Goal: Task Accomplishment & Management: Manage account settings

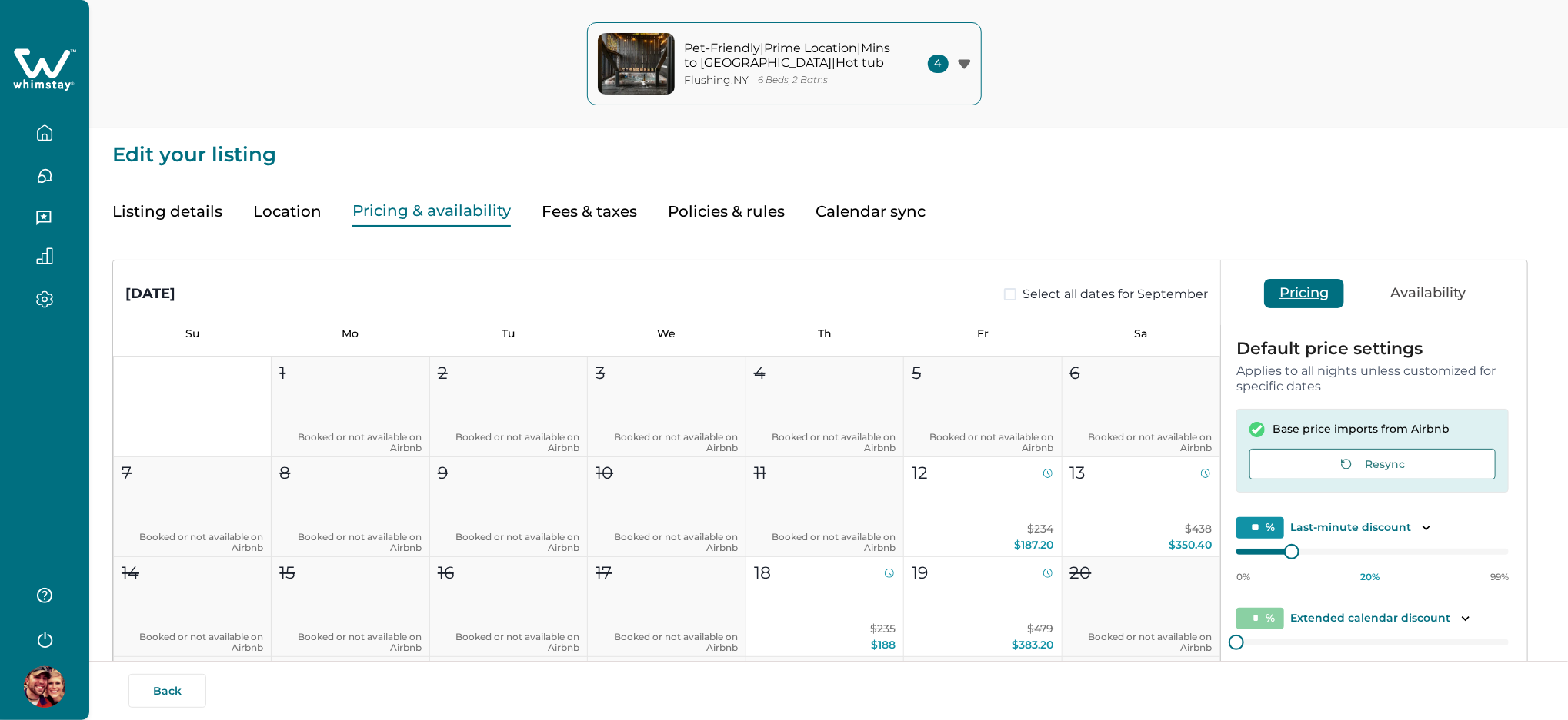
type input "**"
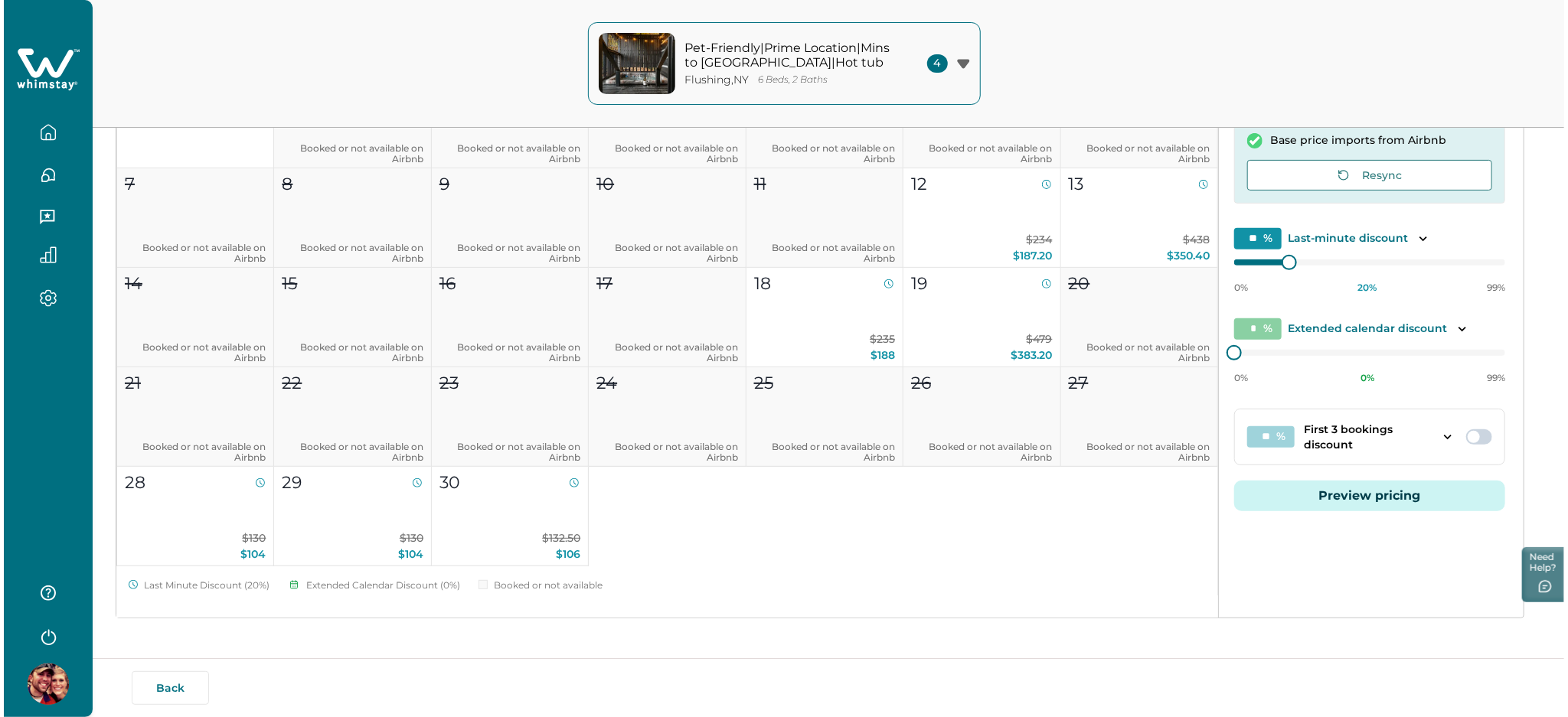
scroll to position [292, 0]
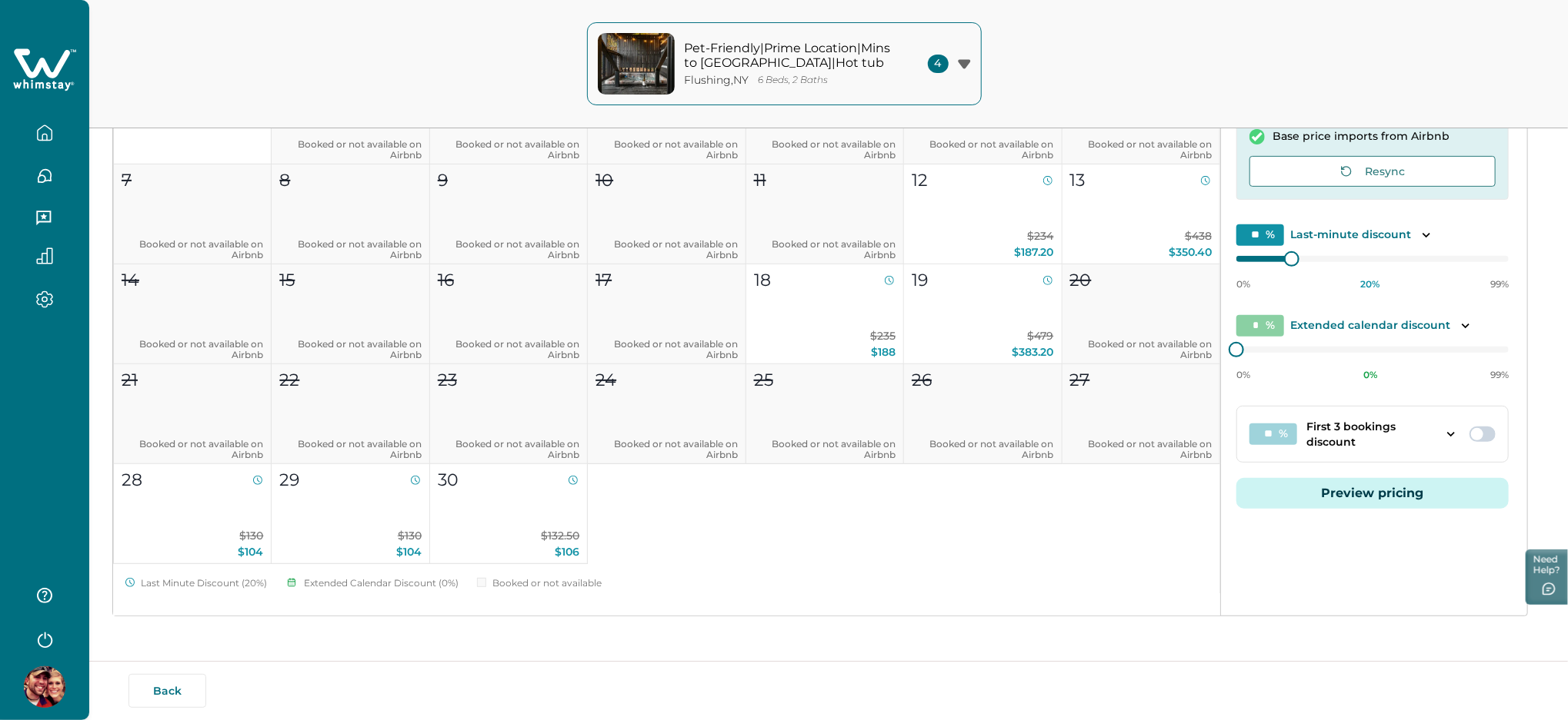
click at [1401, 496] on button "Preview pricing" at bounding box center [1372, 494] width 272 height 31
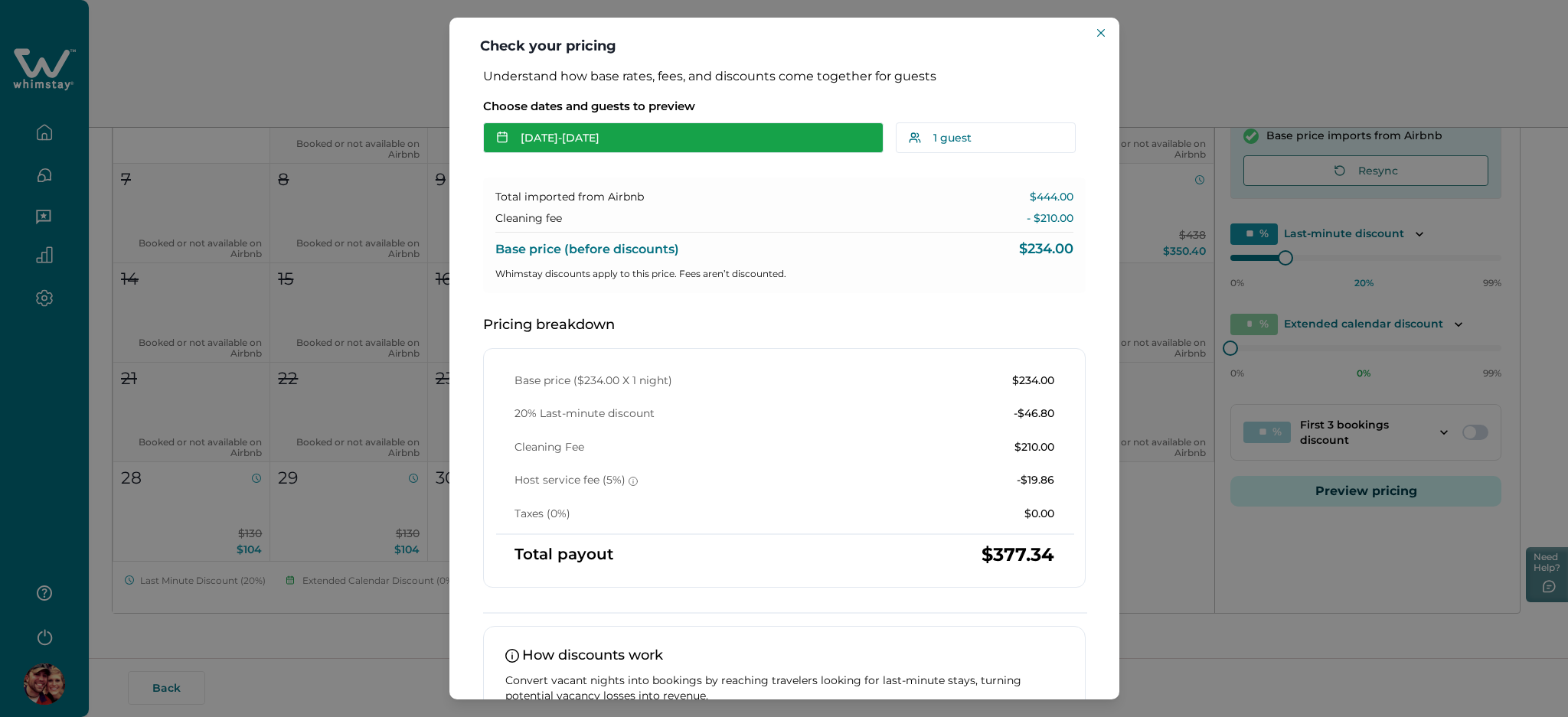
click at [573, 135] on button "[DATE] - [DATE]" at bounding box center [684, 138] width 401 height 31
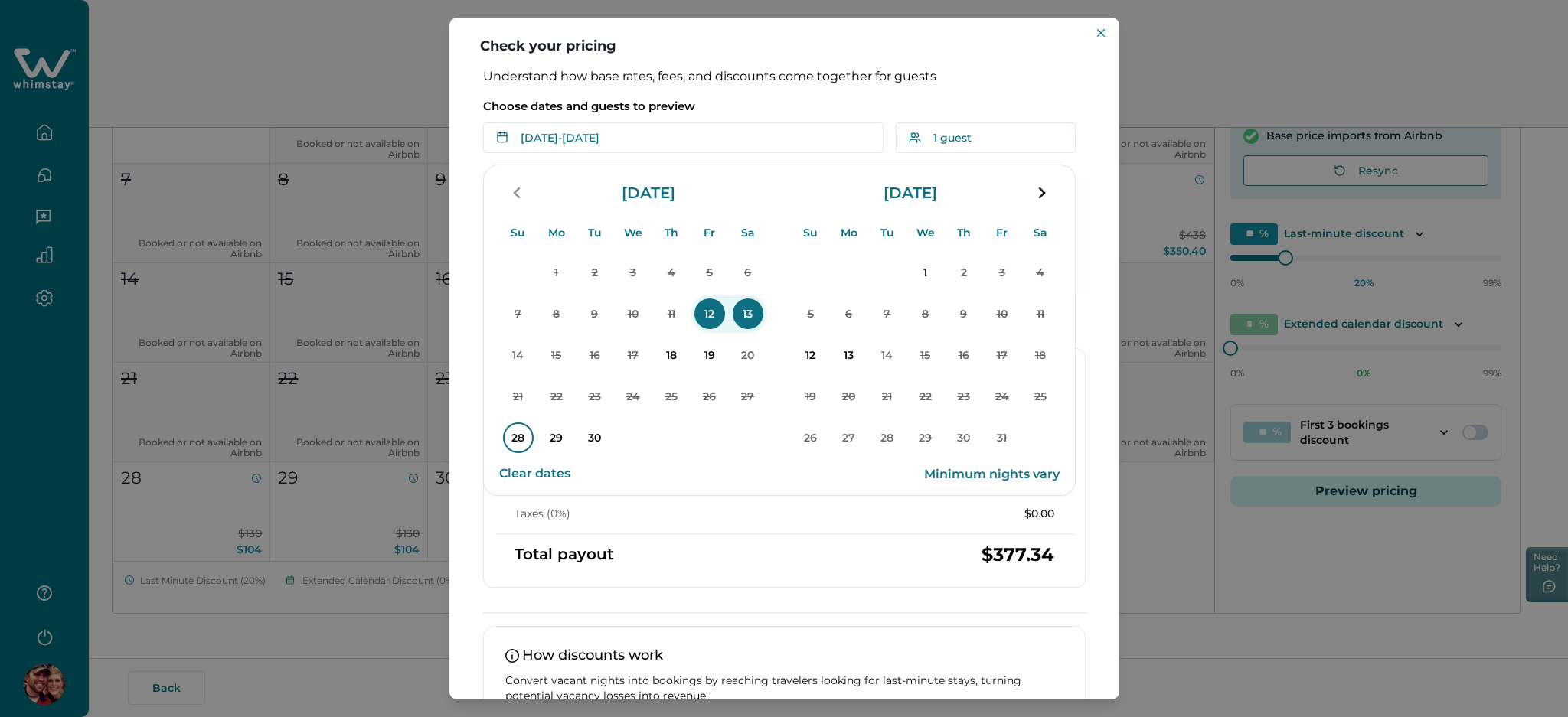
click at [522, 434] on p "28" at bounding box center [518, 438] width 31 height 31
click at [590, 440] on p "30" at bounding box center [595, 438] width 31 height 31
click at [674, 362] on p "18" at bounding box center [672, 355] width 31 height 31
click at [754, 359] on p "20" at bounding box center [748, 355] width 31 height 31
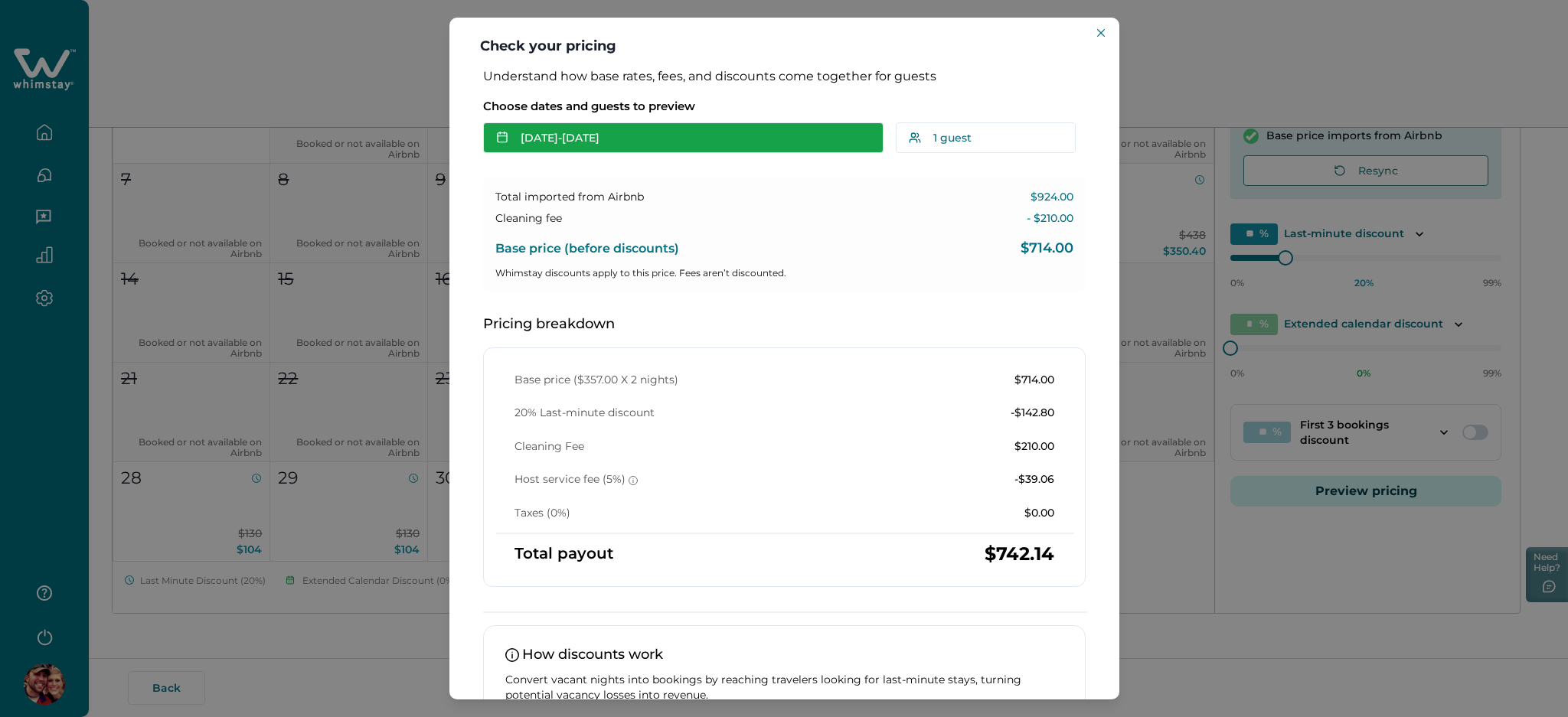
click at [703, 131] on button "Sep 18 - Sep 20" at bounding box center [684, 138] width 401 height 31
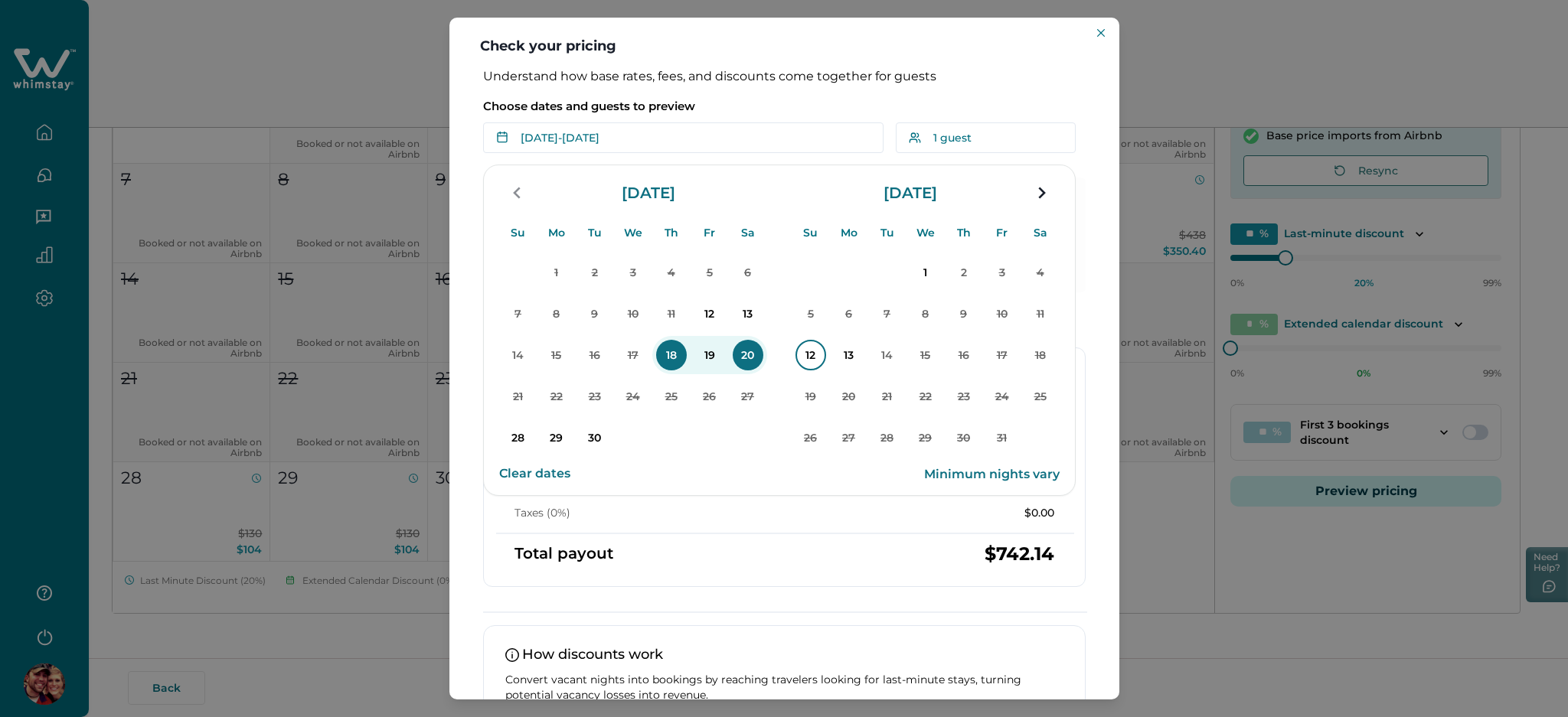
click at [810, 353] on p "12" at bounding box center [811, 355] width 31 height 31
click at [759, 106] on p "Choose dates and guests to preview" at bounding box center [784, 106] width 603 height 15
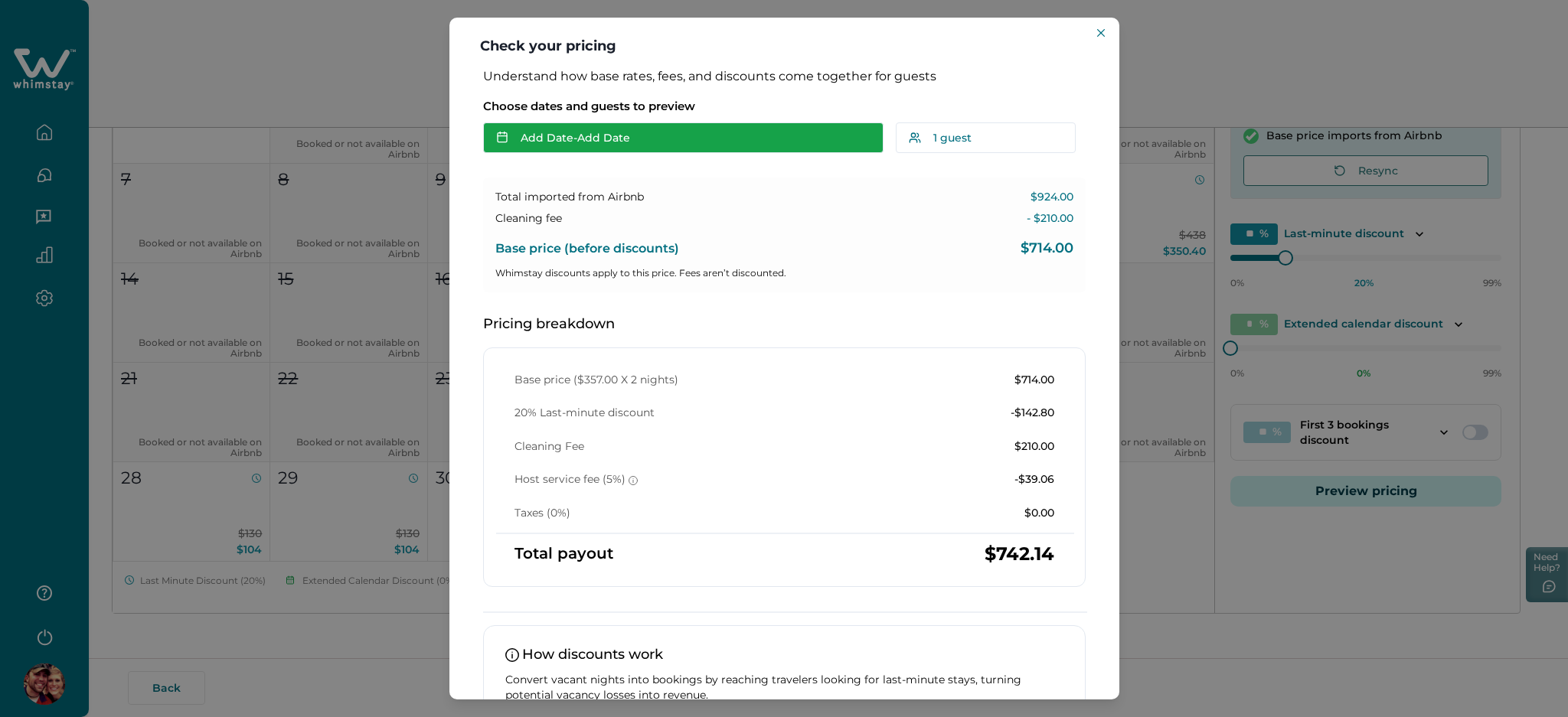
click at [677, 144] on button "Add Date - Add Date" at bounding box center [684, 138] width 401 height 31
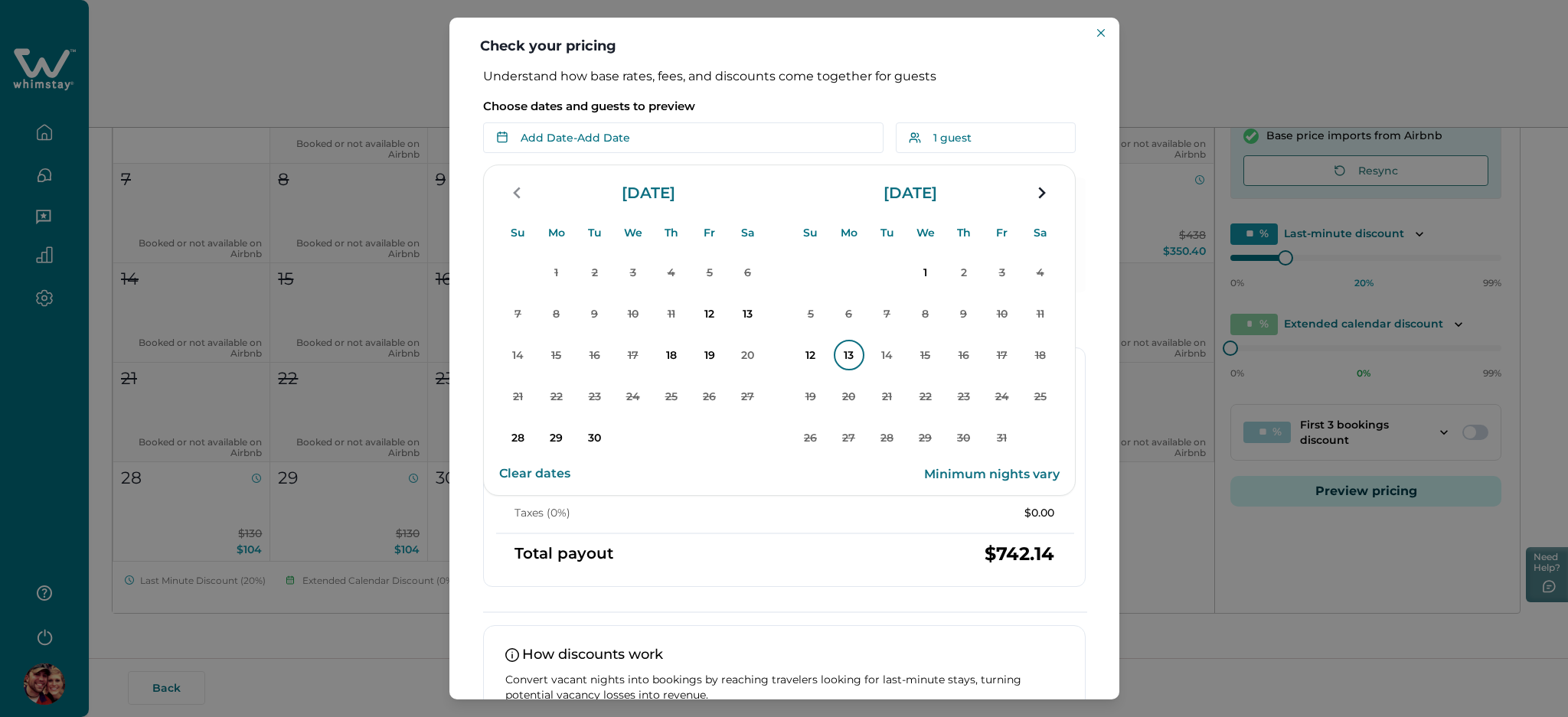
click at [847, 353] on p "13" at bounding box center [849, 355] width 31 height 31
click at [754, 110] on p "Choose dates and guests to preview" at bounding box center [784, 106] width 603 height 15
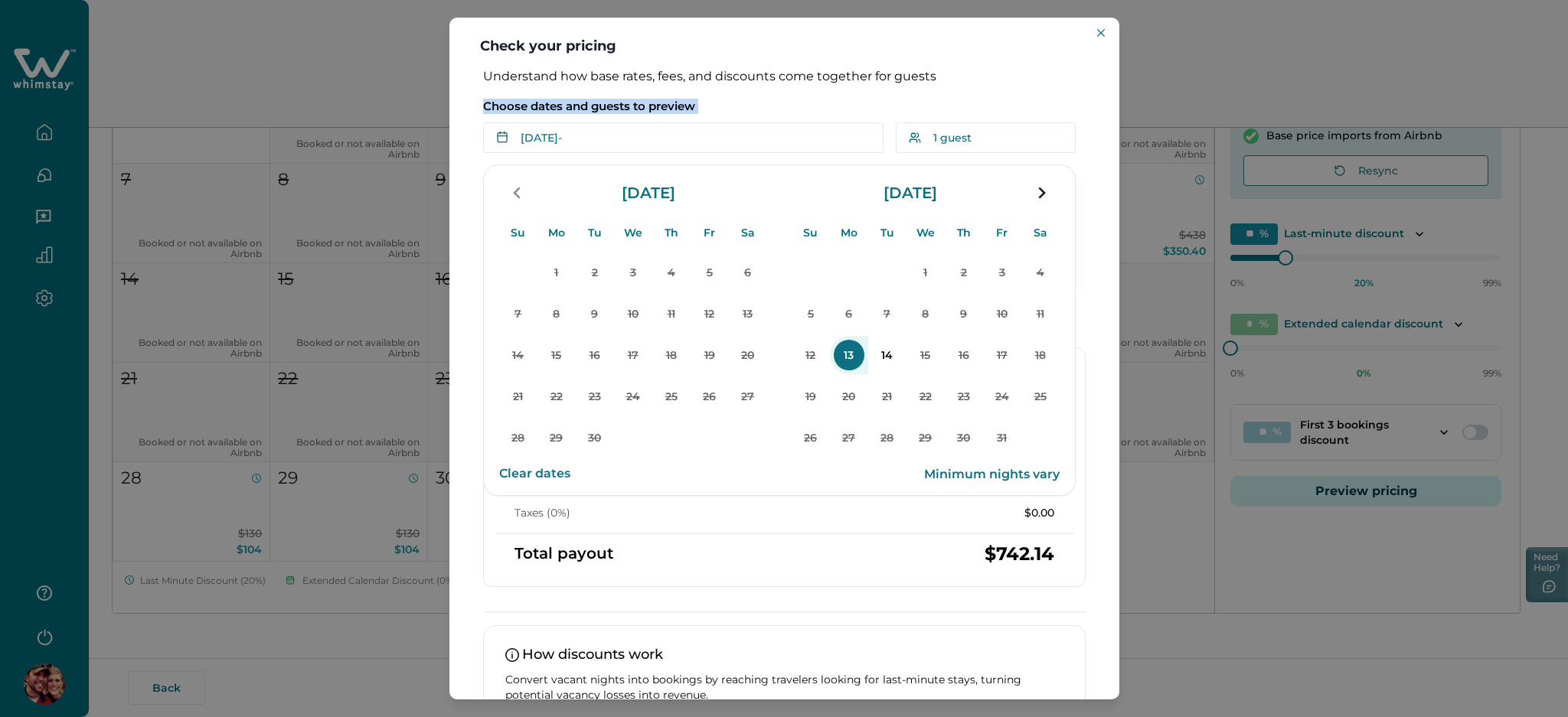
click at [754, 110] on p "Choose dates and guests to preview" at bounding box center [784, 106] width 603 height 15
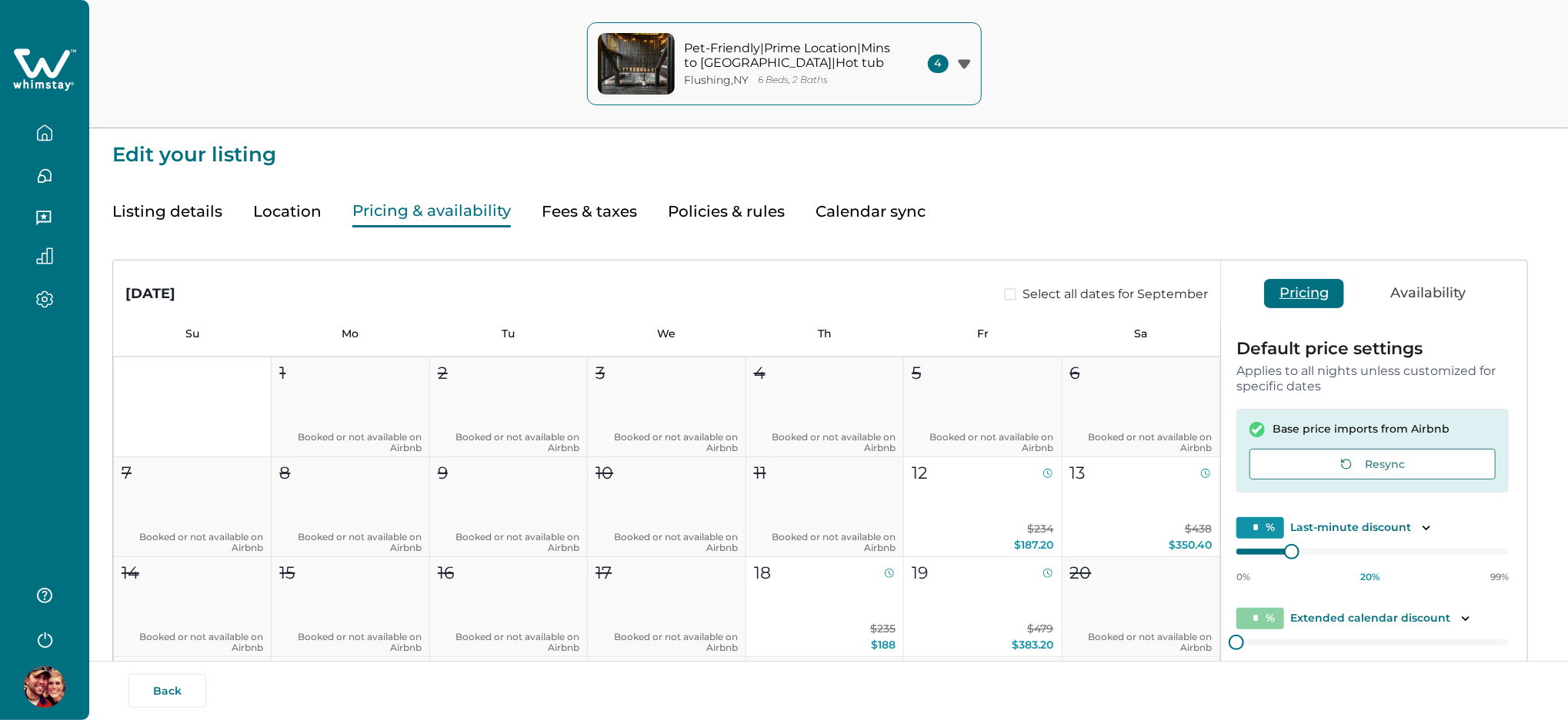
type input "**"
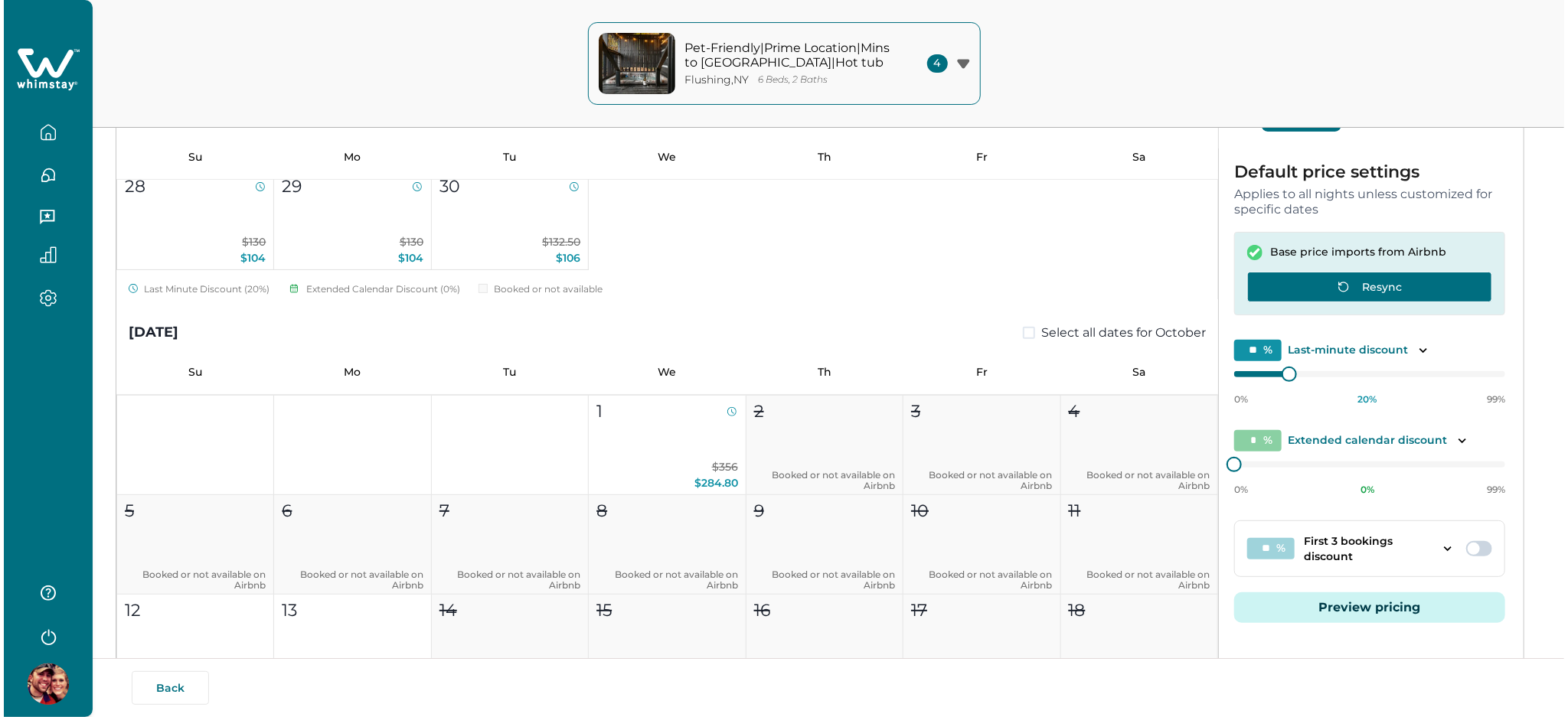
scroll to position [292, 0]
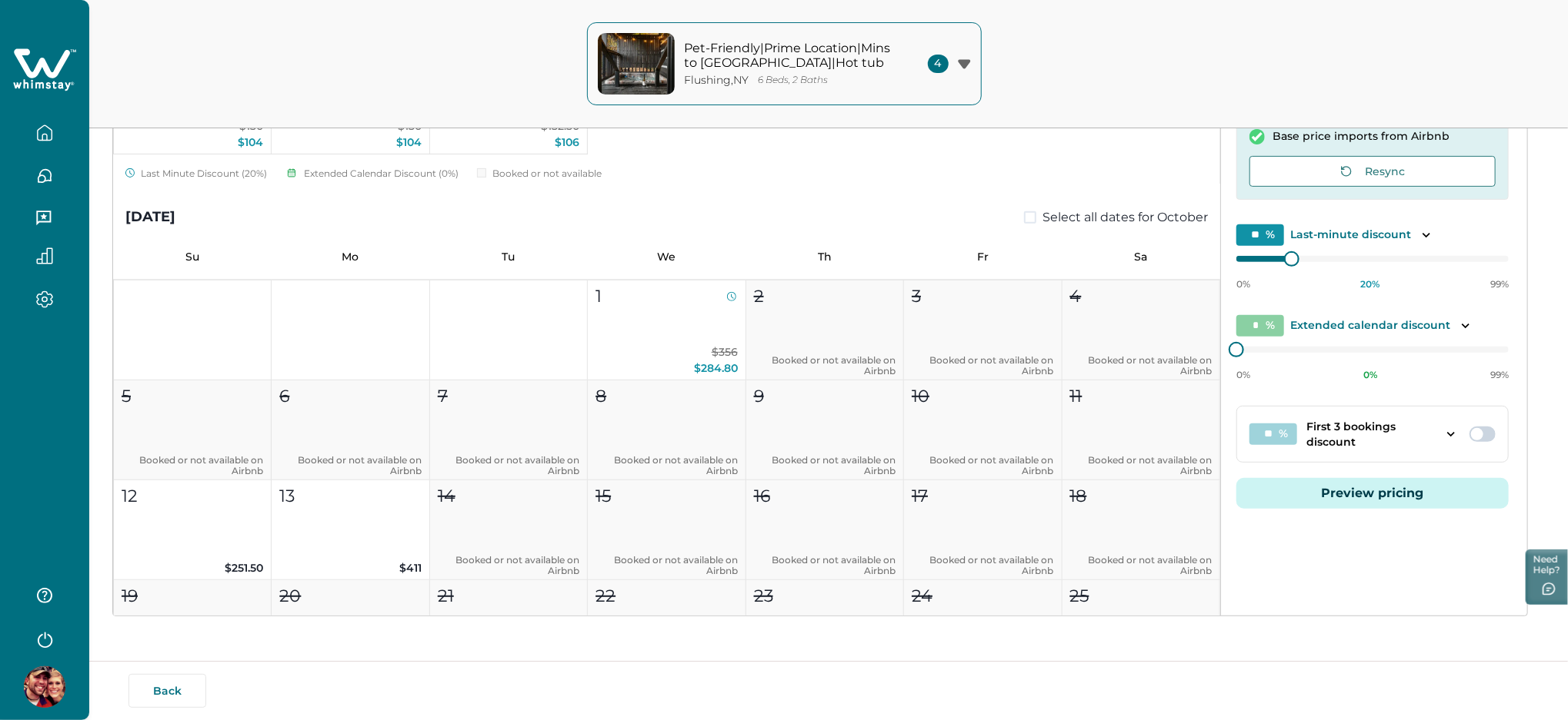
click at [1369, 485] on button "Preview pricing" at bounding box center [1372, 494] width 272 height 31
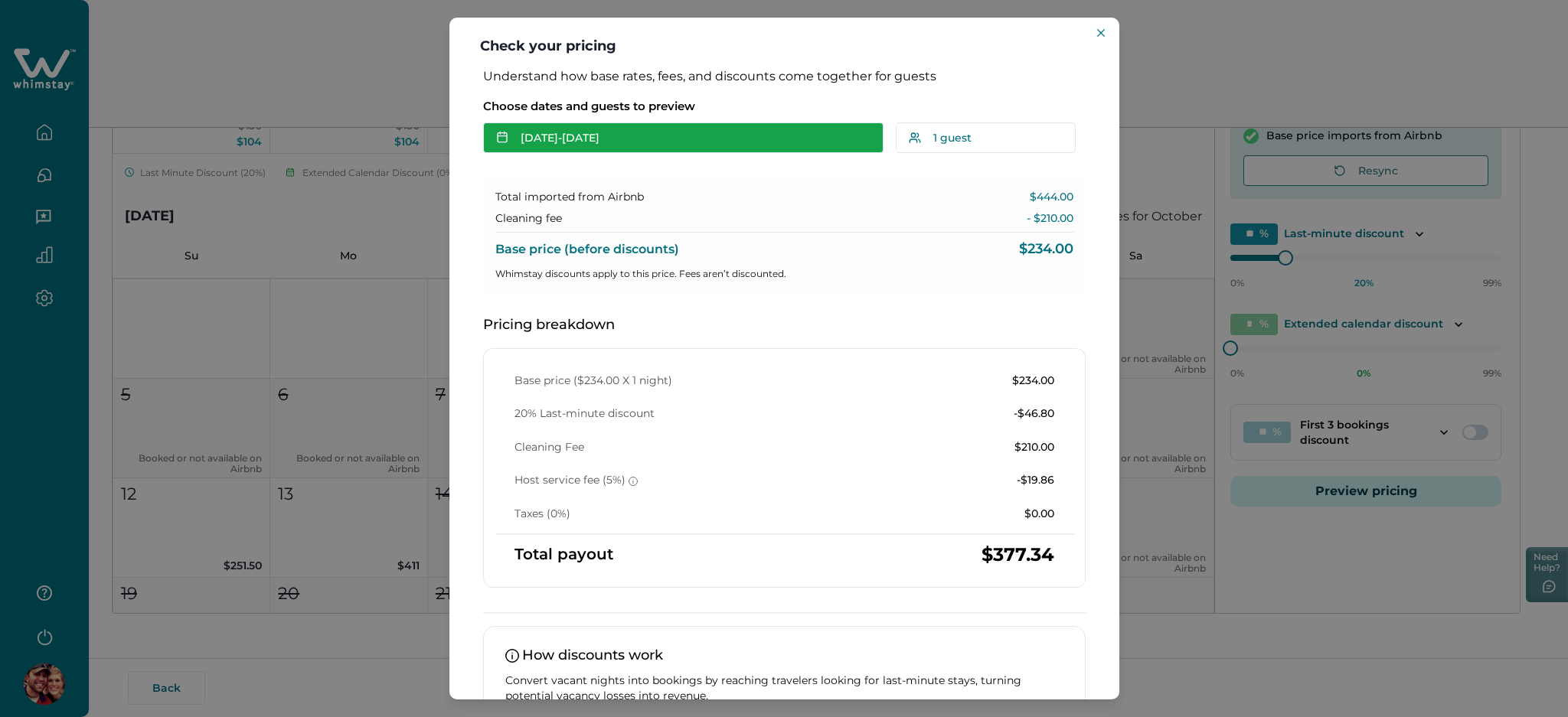
click at [631, 147] on button "[DATE] - [DATE]" at bounding box center [684, 138] width 401 height 31
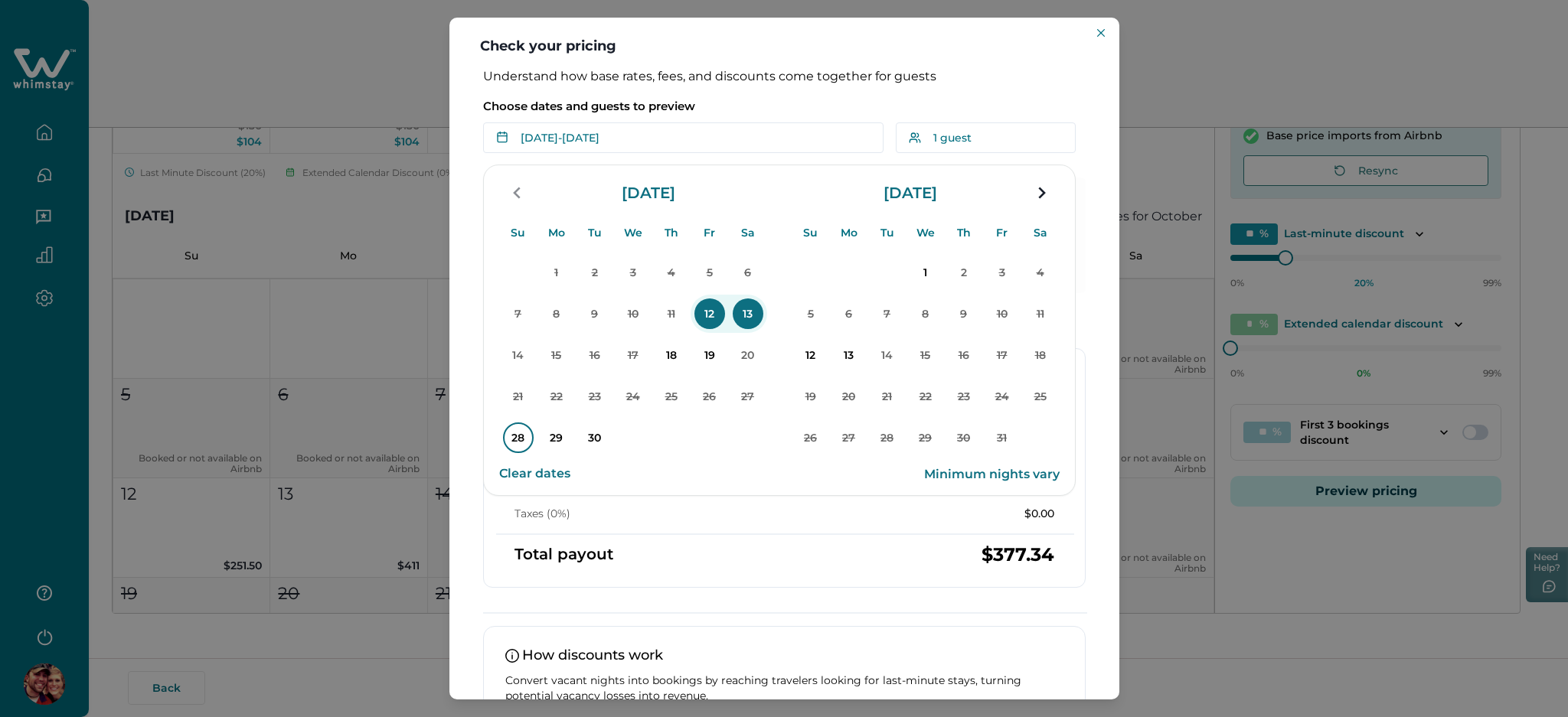
click at [513, 440] on p "28" at bounding box center [518, 438] width 31 height 31
click at [600, 441] on p "30" at bounding box center [595, 438] width 31 height 31
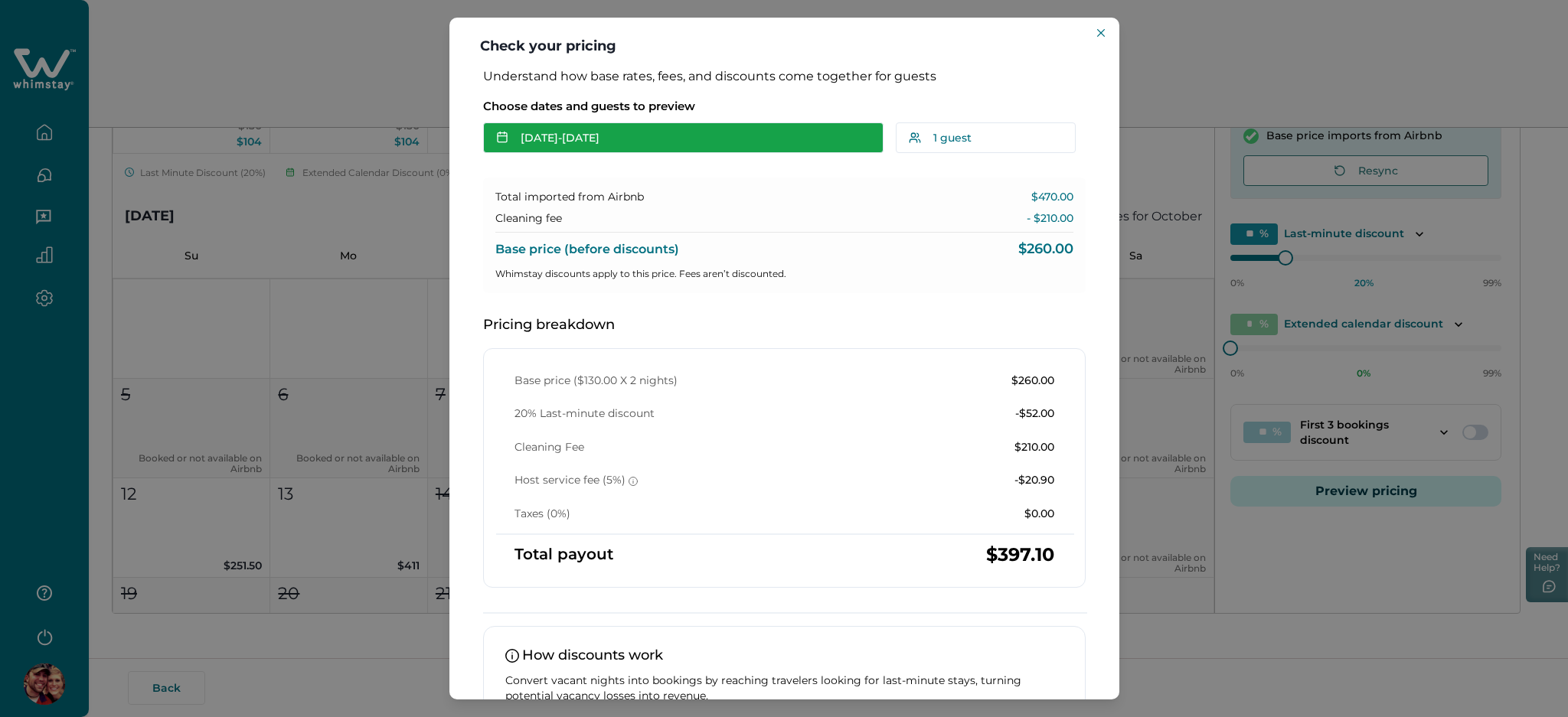
click at [681, 143] on button "Sep 28 - Sep 30" at bounding box center [684, 138] width 401 height 31
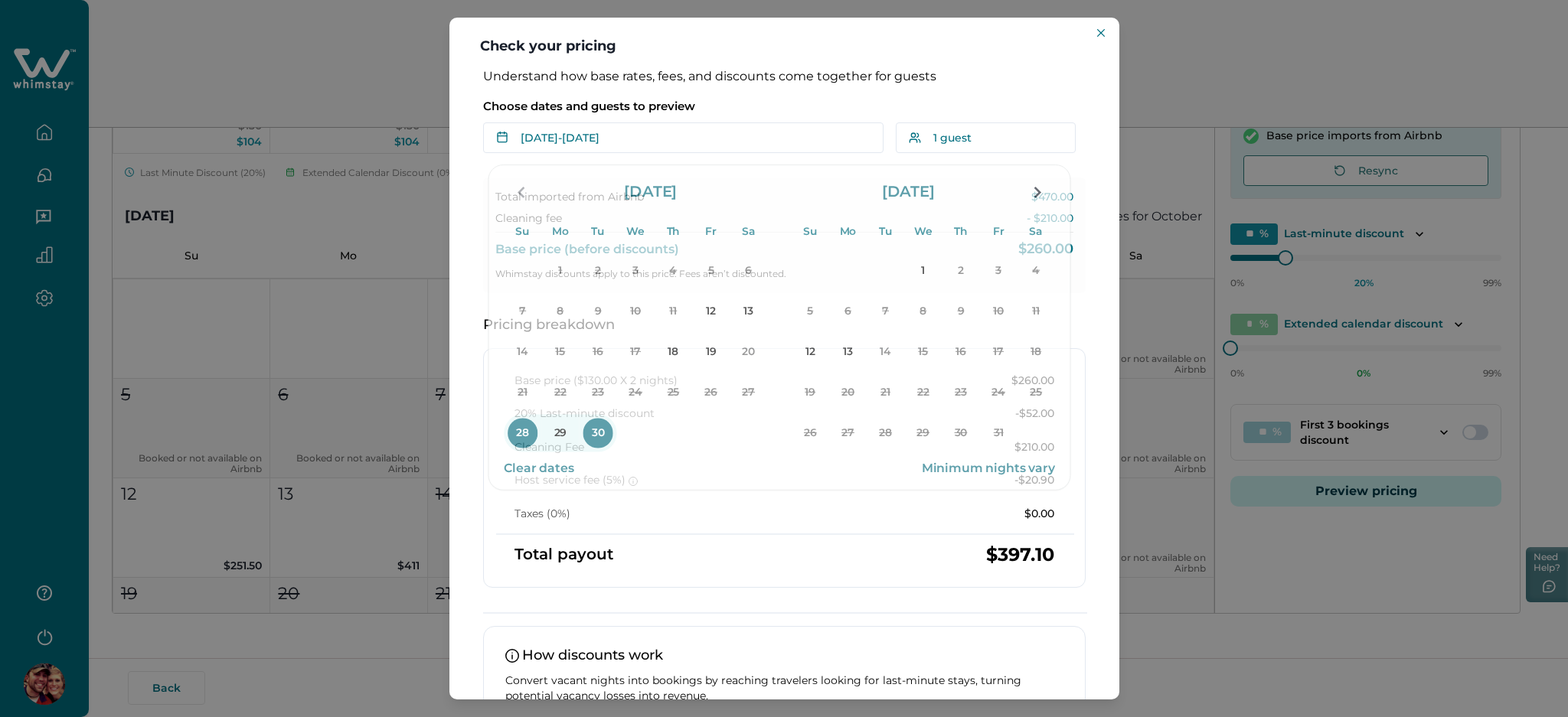
click at [736, 107] on p "Choose dates and guests to preview" at bounding box center [784, 106] width 603 height 15
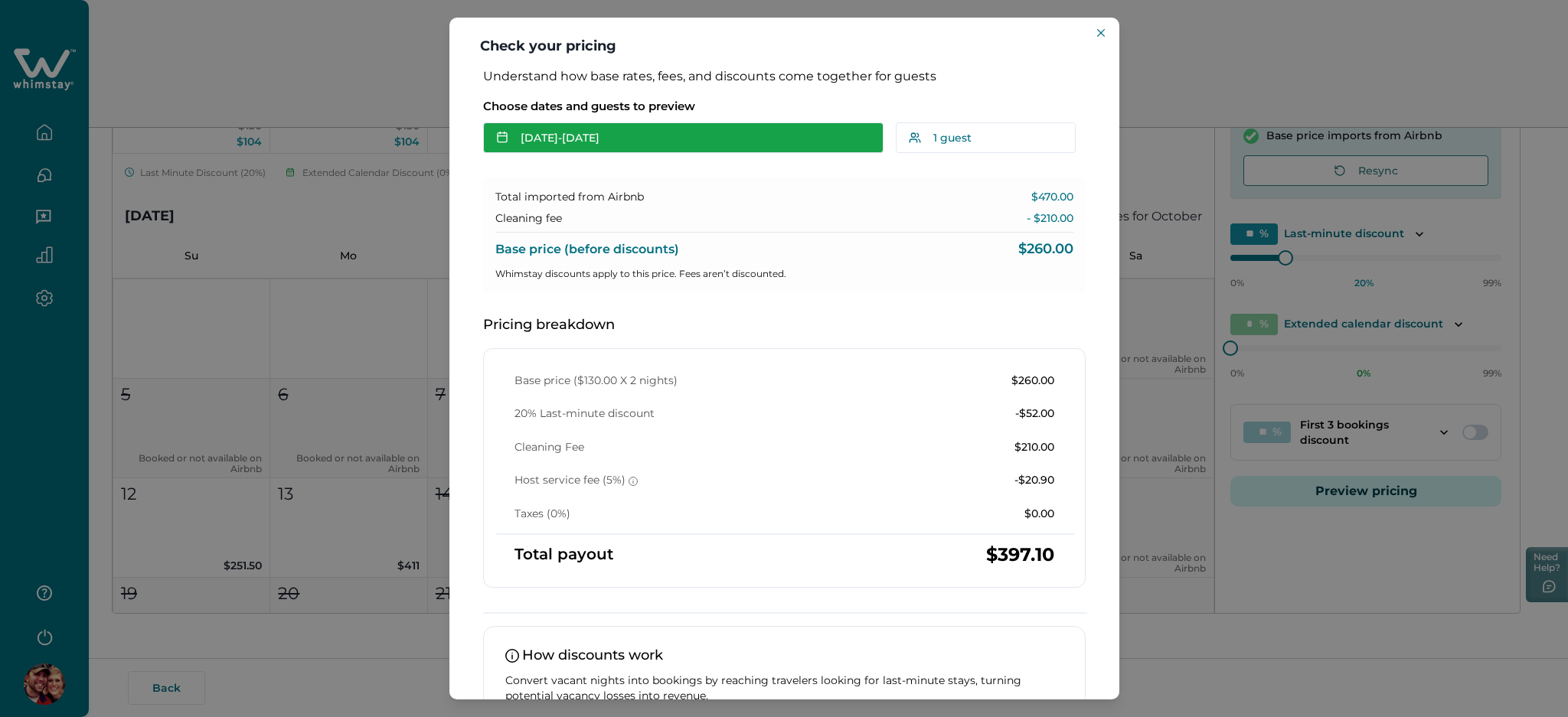
click at [675, 134] on button "Sep 28 - Sep 30" at bounding box center [684, 138] width 401 height 31
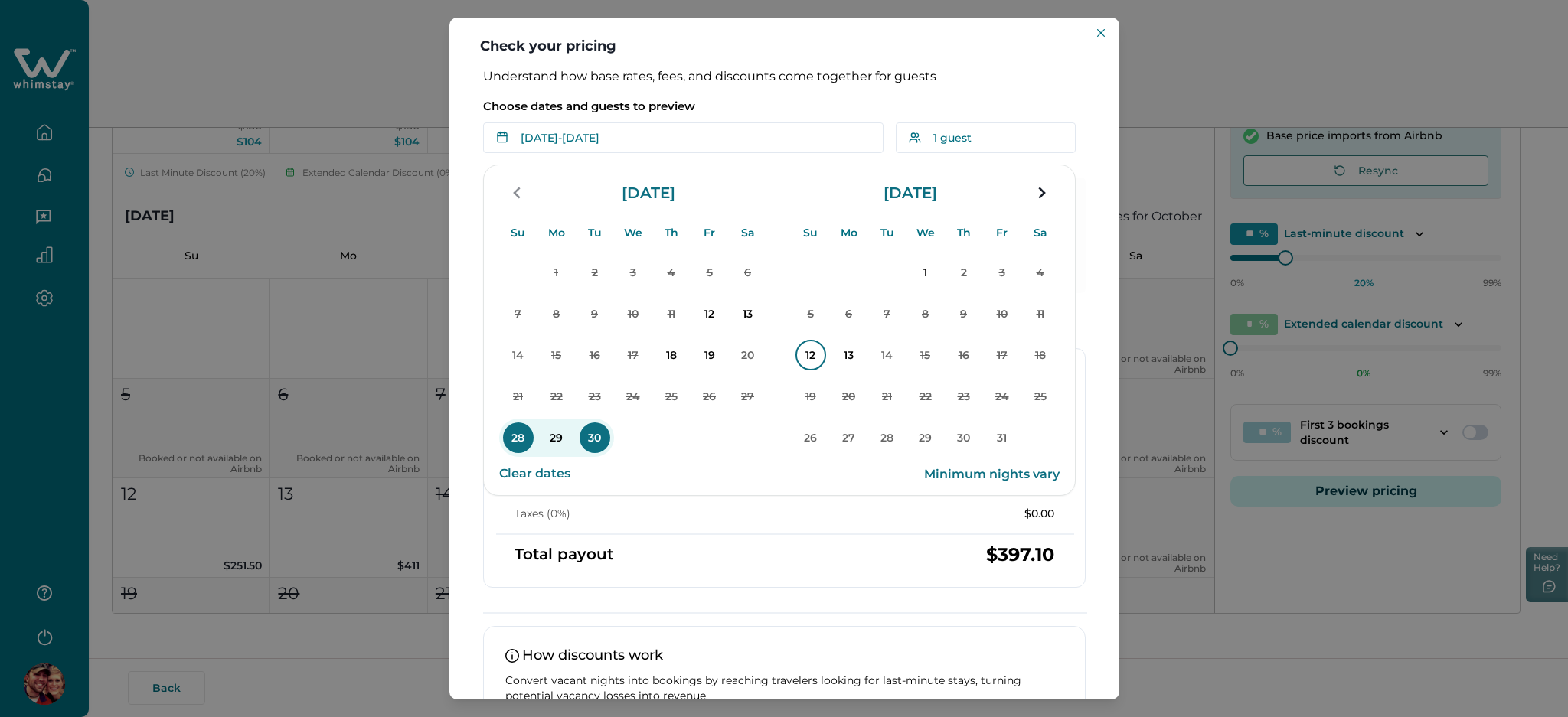
click at [797, 355] on p "12" at bounding box center [811, 355] width 31 height 31
click at [811, 99] on p "Choose dates and guests to preview" at bounding box center [784, 106] width 603 height 15
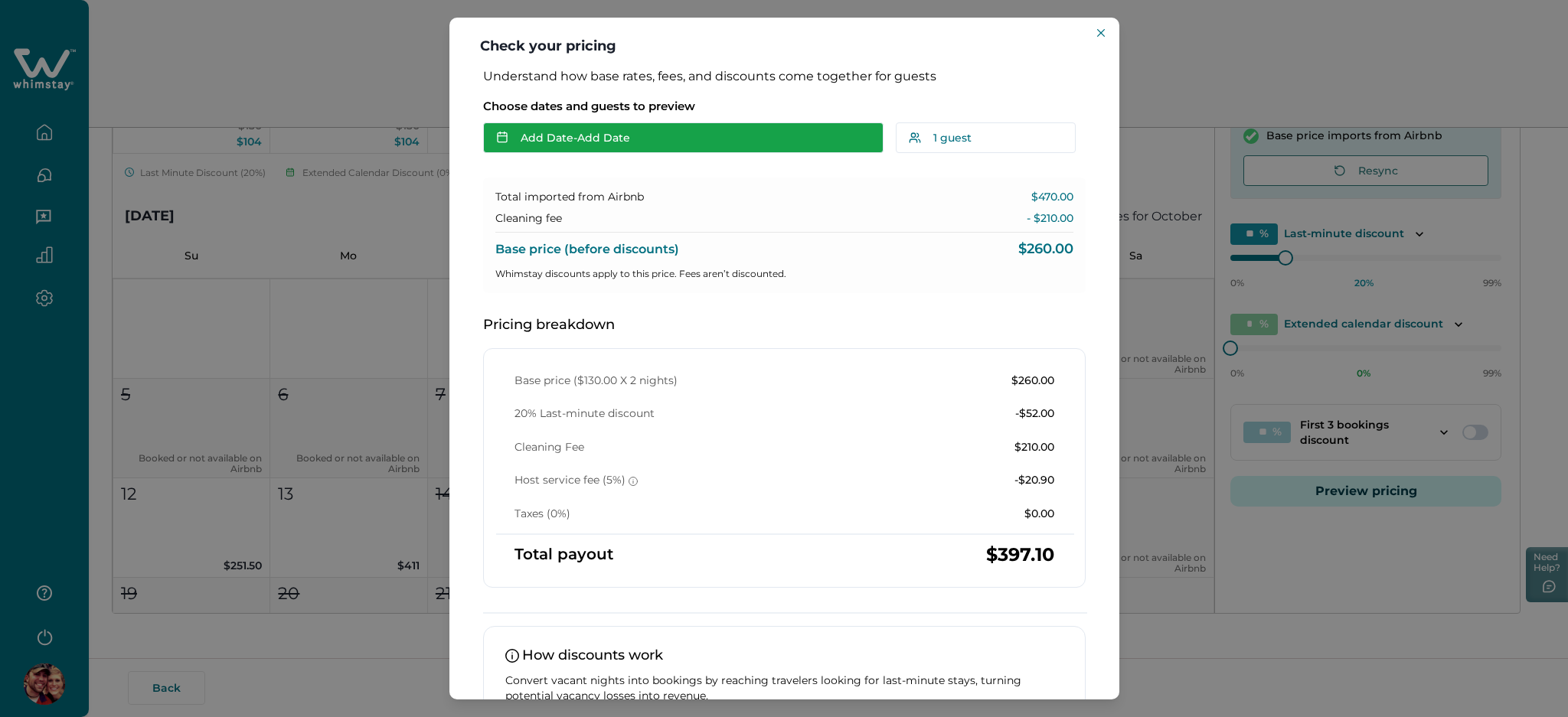
click at [685, 147] on button "Add Date - Add Date" at bounding box center [684, 138] width 401 height 31
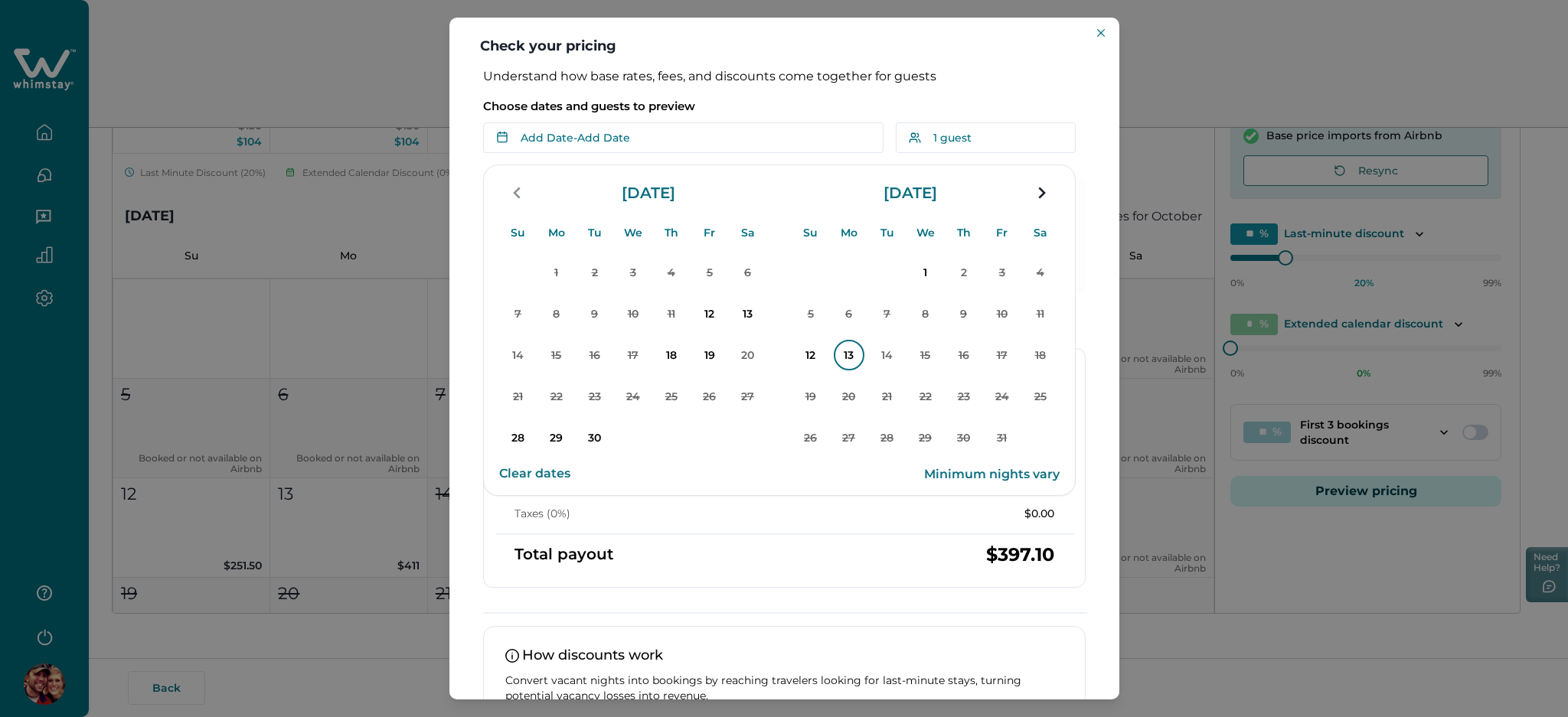
click at [854, 354] on p "13" at bounding box center [849, 355] width 31 height 31
click at [801, 109] on p "Choose dates and guests to preview" at bounding box center [784, 106] width 603 height 15
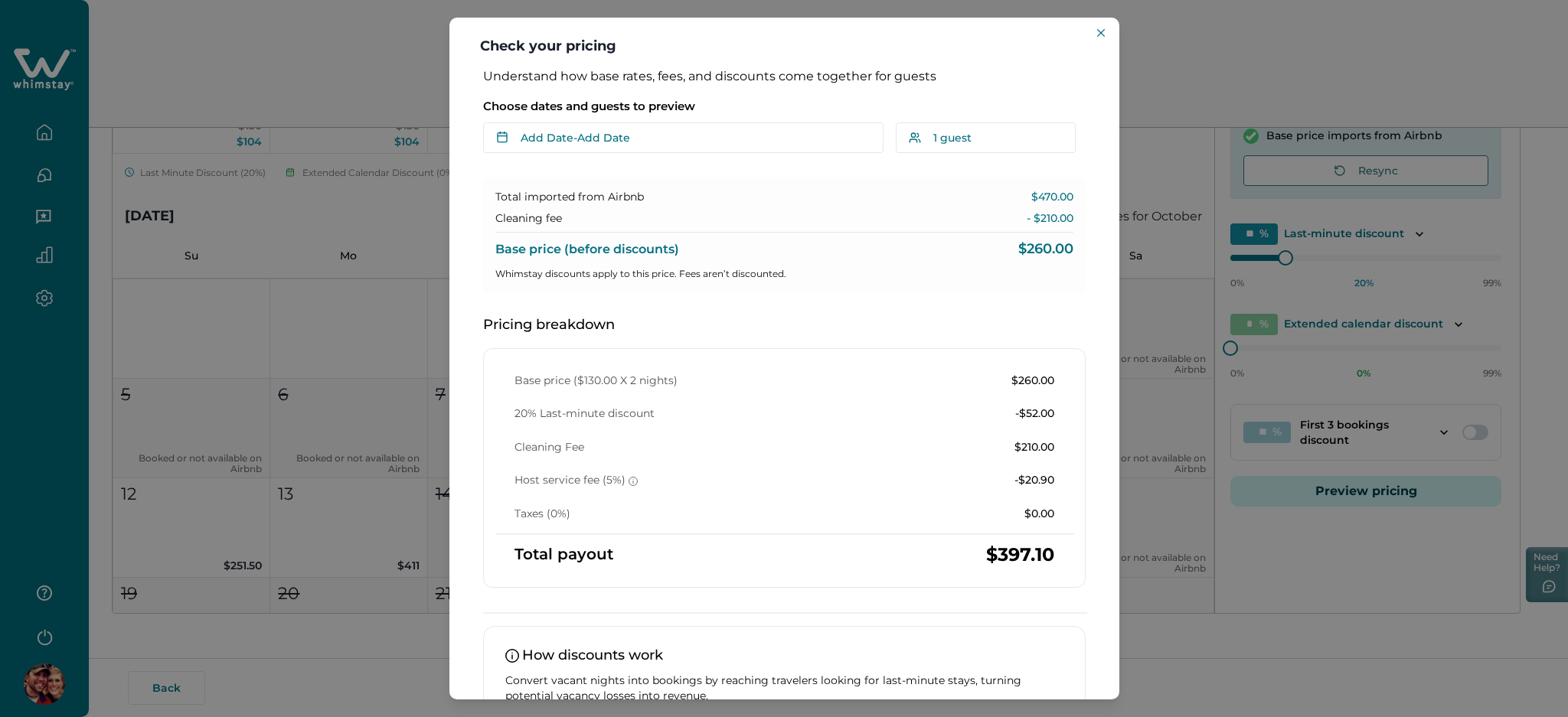
click at [801, 109] on p "Choose dates and guests to preview" at bounding box center [784, 106] width 603 height 15
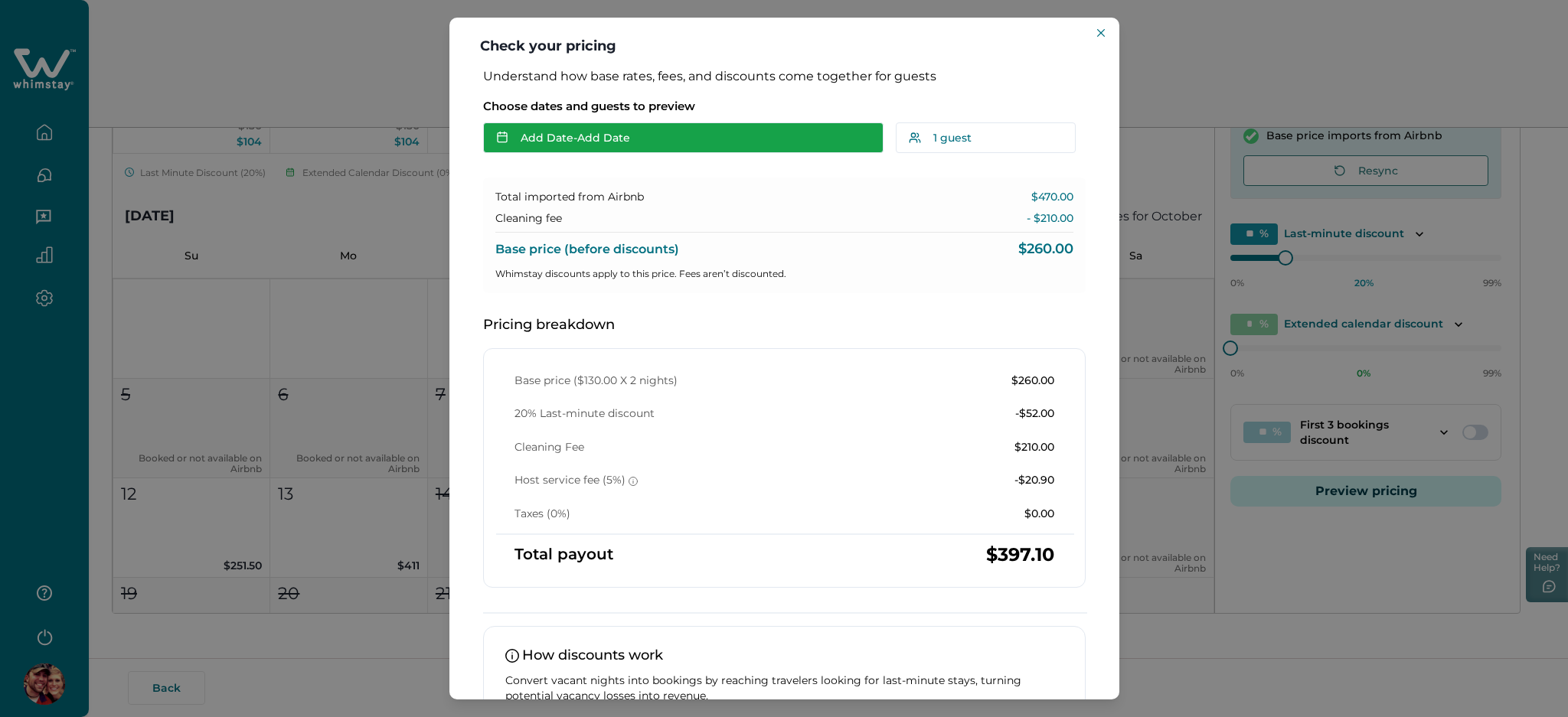
click at [729, 140] on button "Add Date - Add Date" at bounding box center [684, 138] width 401 height 31
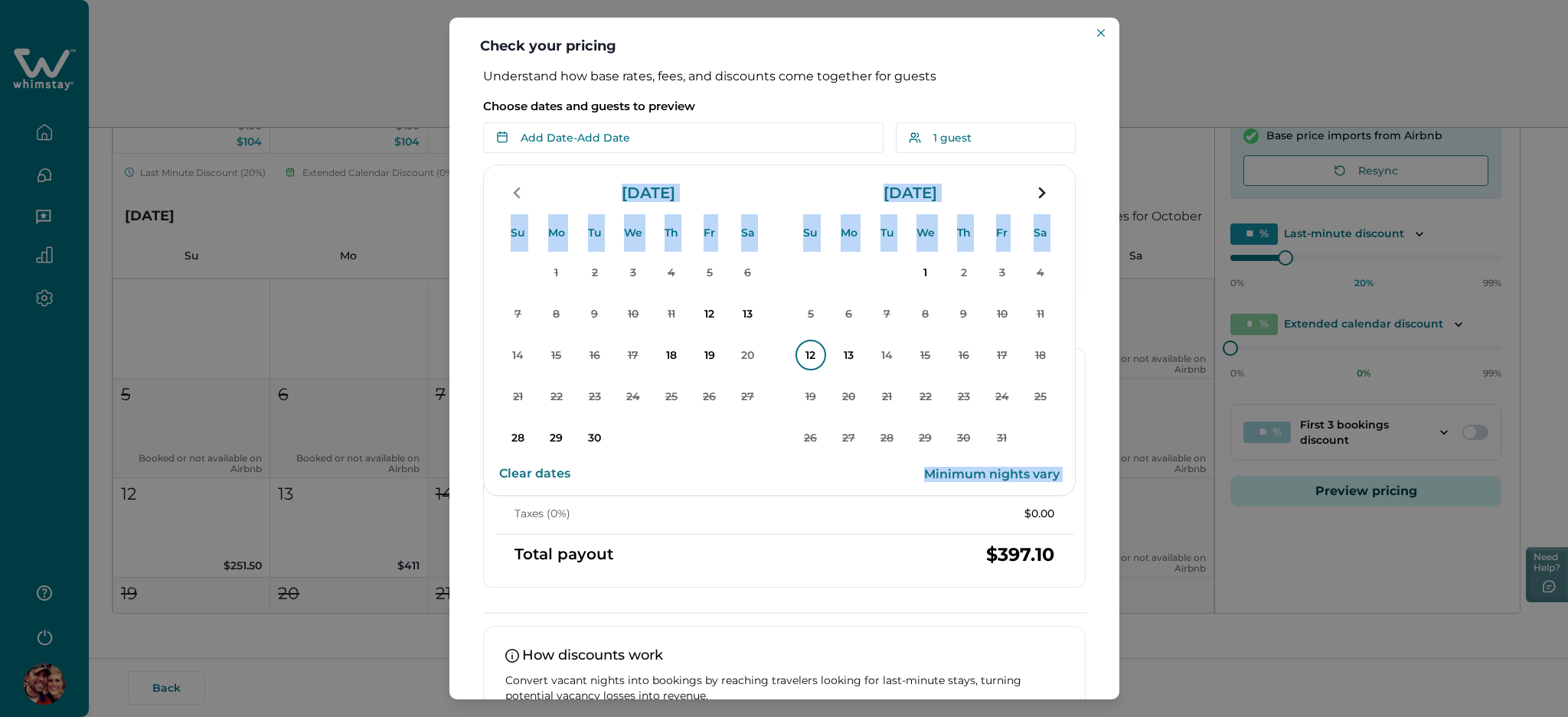
click at [825, 361] on button "12" at bounding box center [810, 354] width 38 height 38
click at [786, 101] on p "Choose dates and guests to preview" at bounding box center [784, 106] width 603 height 15
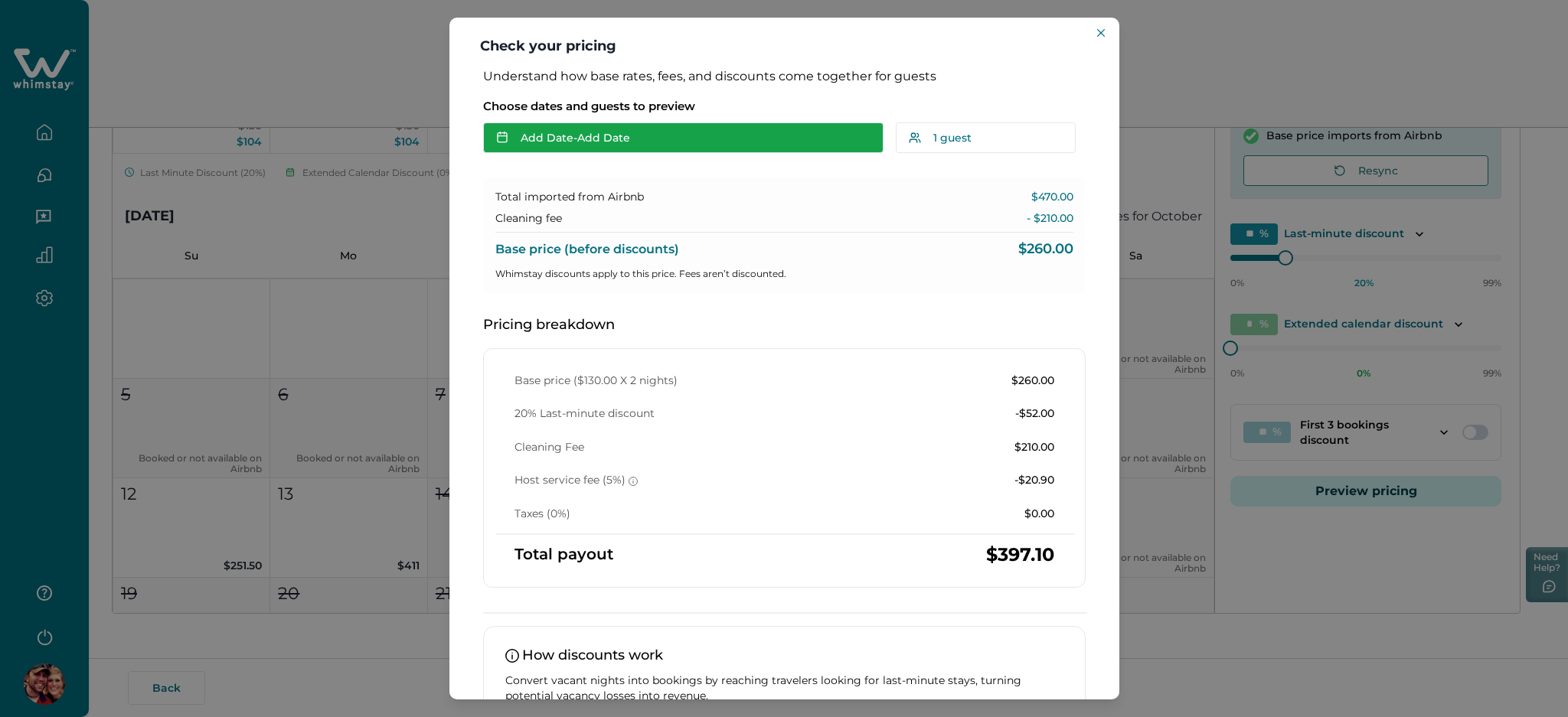
click at [649, 142] on button "Add Date - Add Date" at bounding box center [684, 138] width 401 height 31
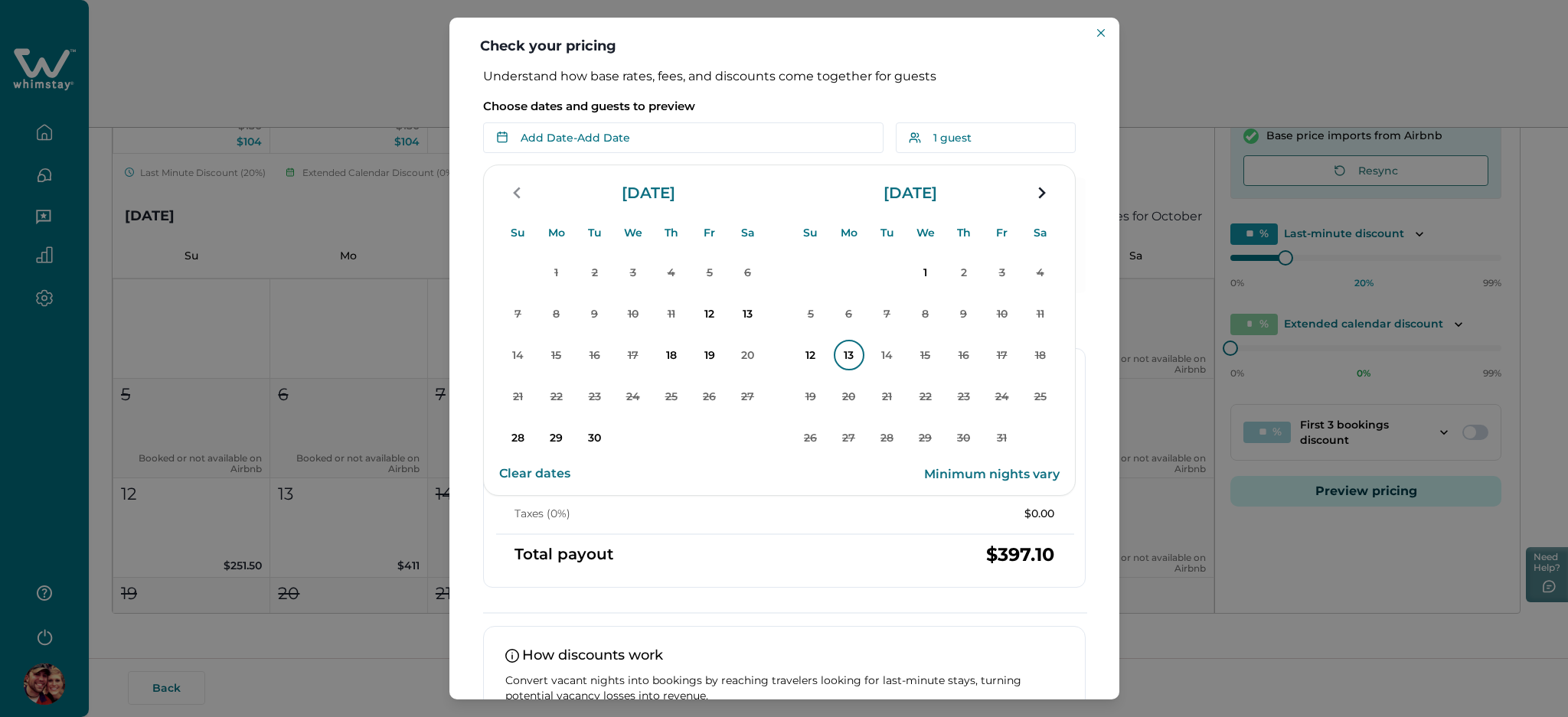
click at [846, 356] on p "13" at bounding box center [849, 355] width 31 height 31
click at [741, 97] on div "Choose dates and guests to preview Oct 13 - Su Mo Tu We Th Fr Sa Su Mo Tu We Th…" at bounding box center [784, 122] width 603 height 63
click at [779, 99] on p "Choose dates and guests to preview" at bounding box center [784, 106] width 603 height 15
click at [810, 108] on p "Choose dates and guests to preview" at bounding box center [784, 106] width 603 height 15
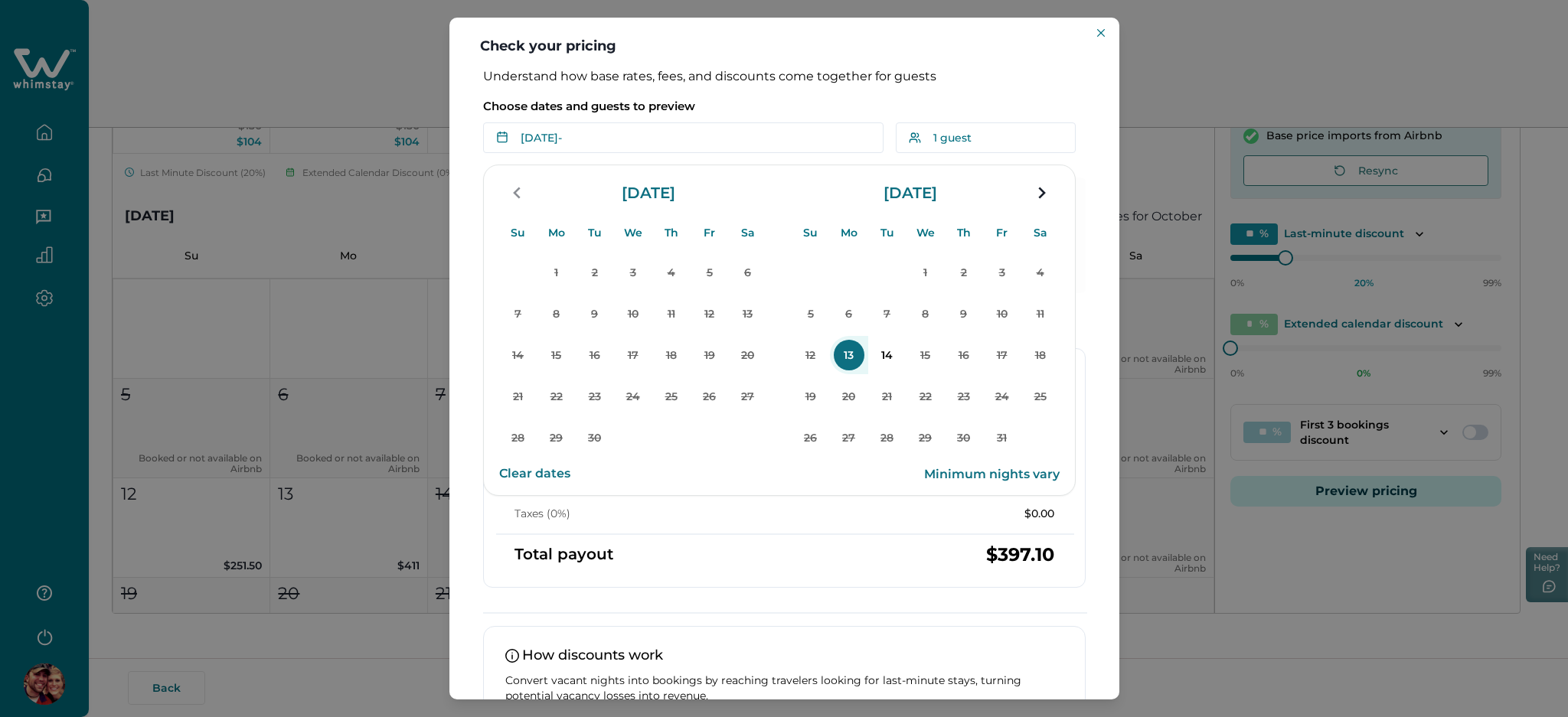
click at [866, 38] on header "Check your pricing" at bounding box center [784, 43] width 670 height 51
click at [736, 38] on header "Check your pricing" at bounding box center [784, 43] width 670 height 51
click at [999, 90] on div "Choose dates and guests to preview Oct 13 - Su Mo Tu We Th Fr Sa Su Mo Tu We Th…" at bounding box center [784, 122] width 603 height 63
click at [887, 355] on p "14" at bounding box center [887, 355] width 31 height 31
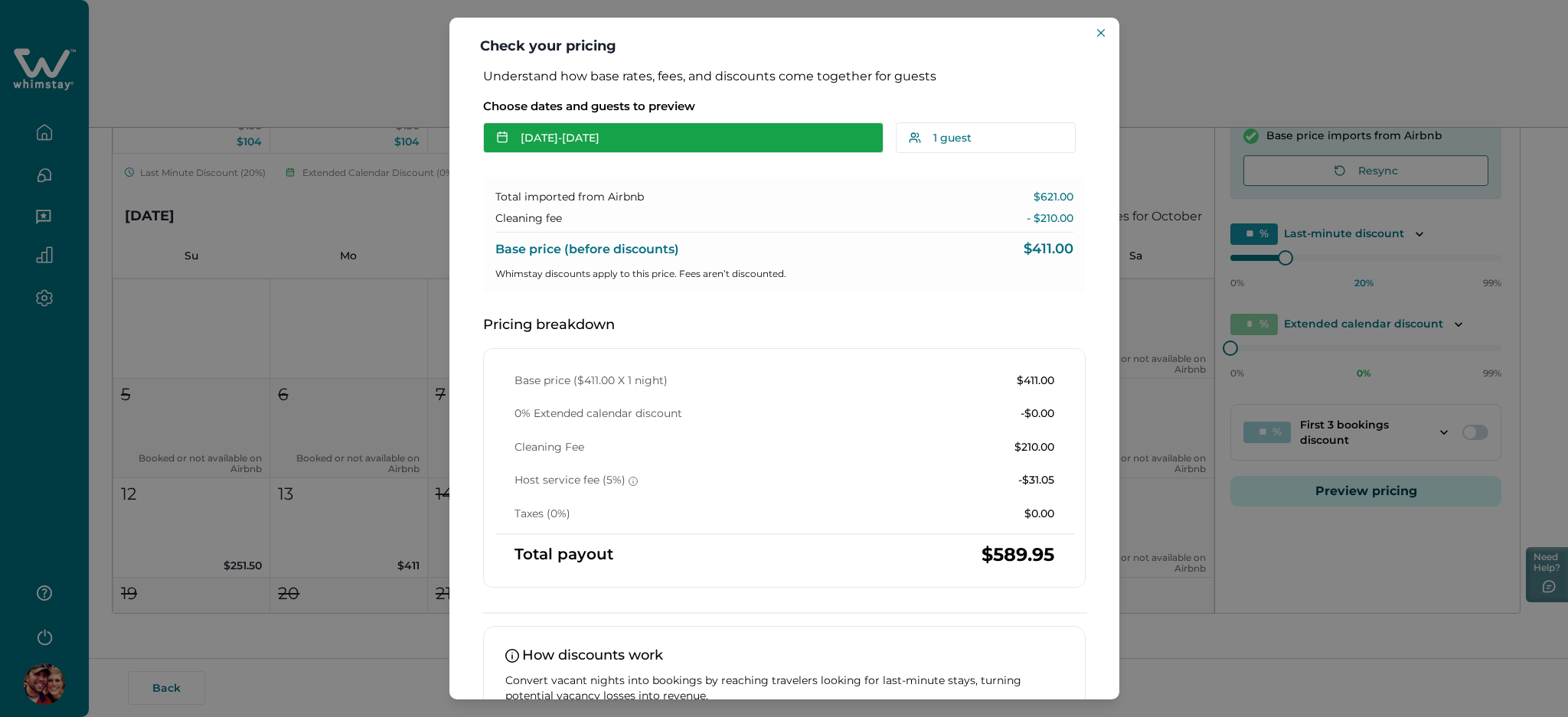
click at [647, 144] on button "Oct 13 - Oct 14" at bounding box center [684, 138] width 401 height 31
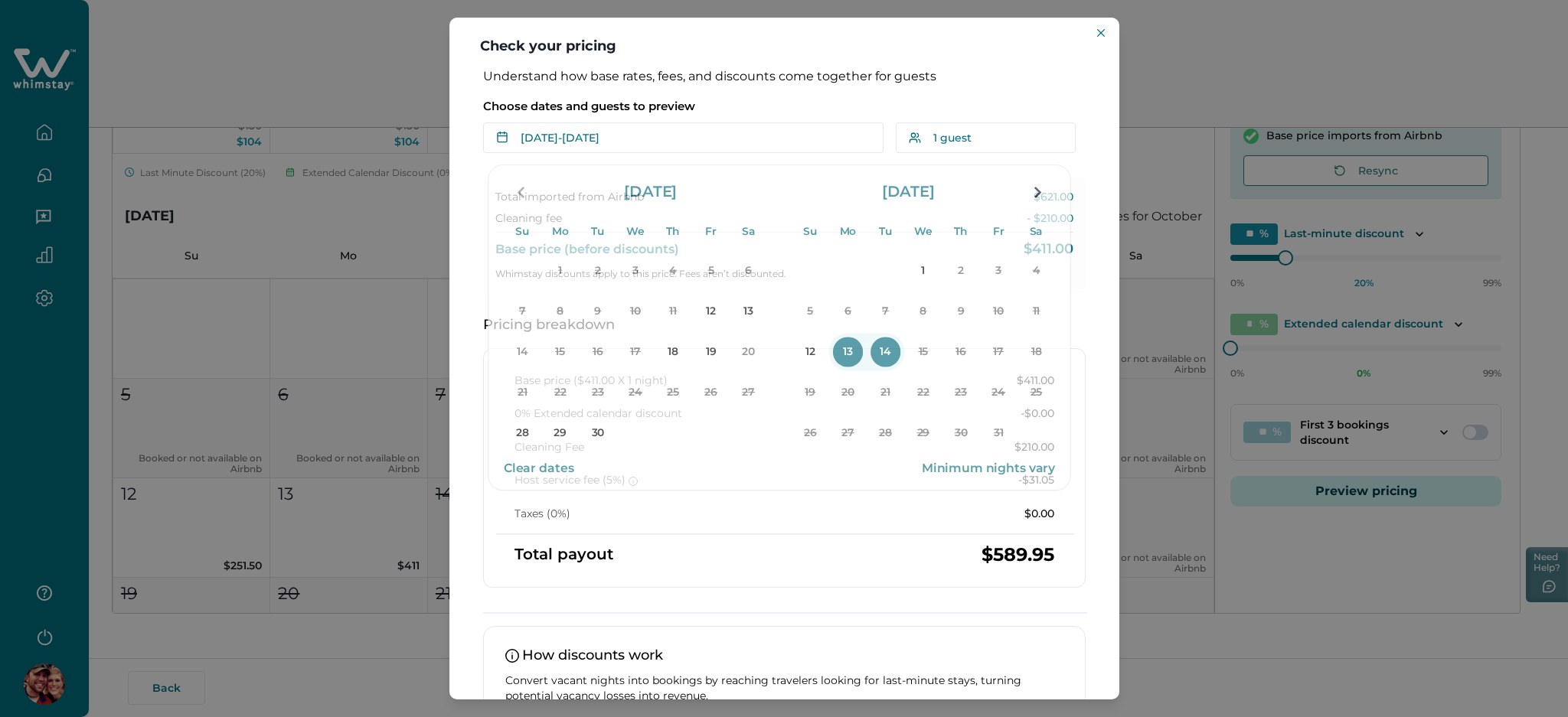
click at [853, 87] on div "Understand how base rates, fees, and discounts come together for guests Choose …" at bounding box center [784, 444] width 634 height 751
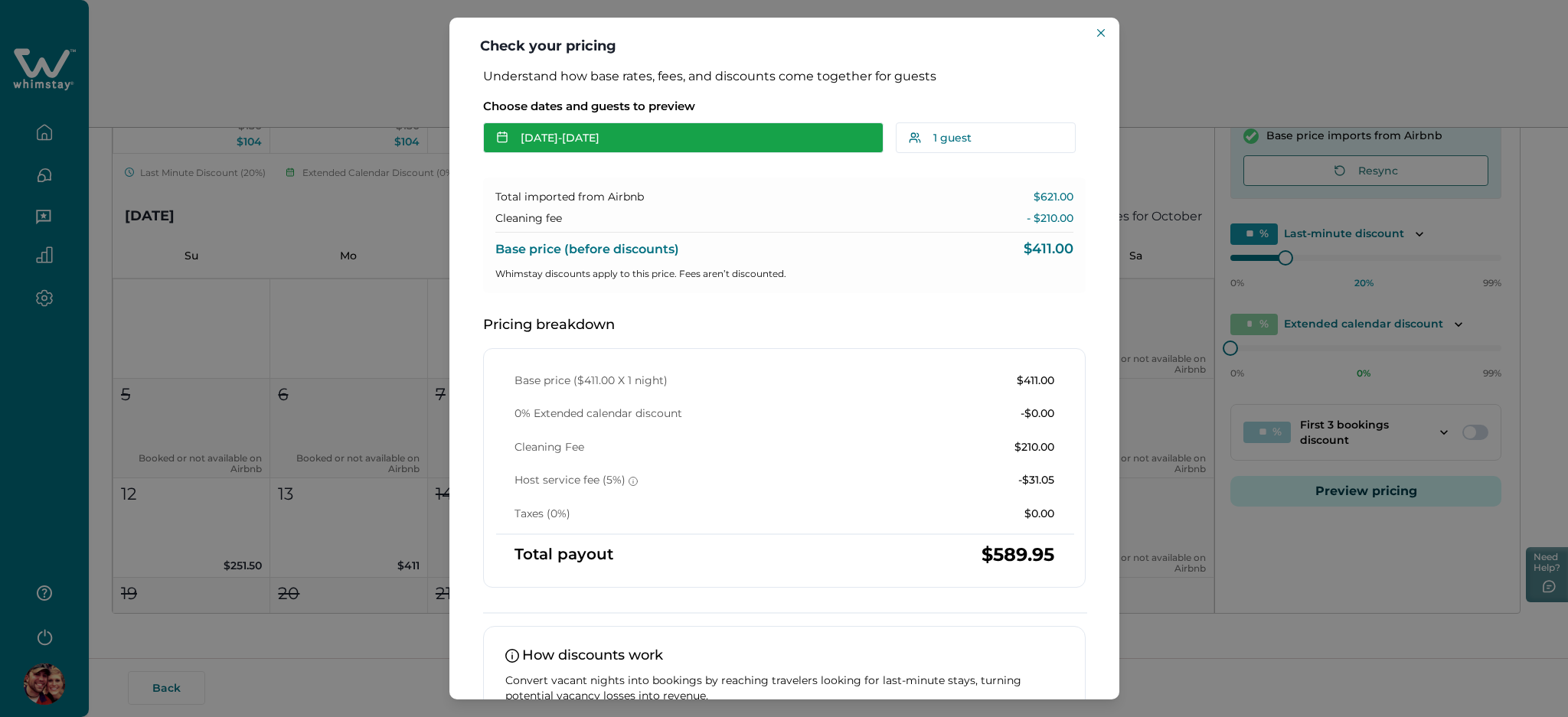
click at [772, 122] on button "Oct 13 - Oct 14" at bounding box center [684, 138] width 401 height 31
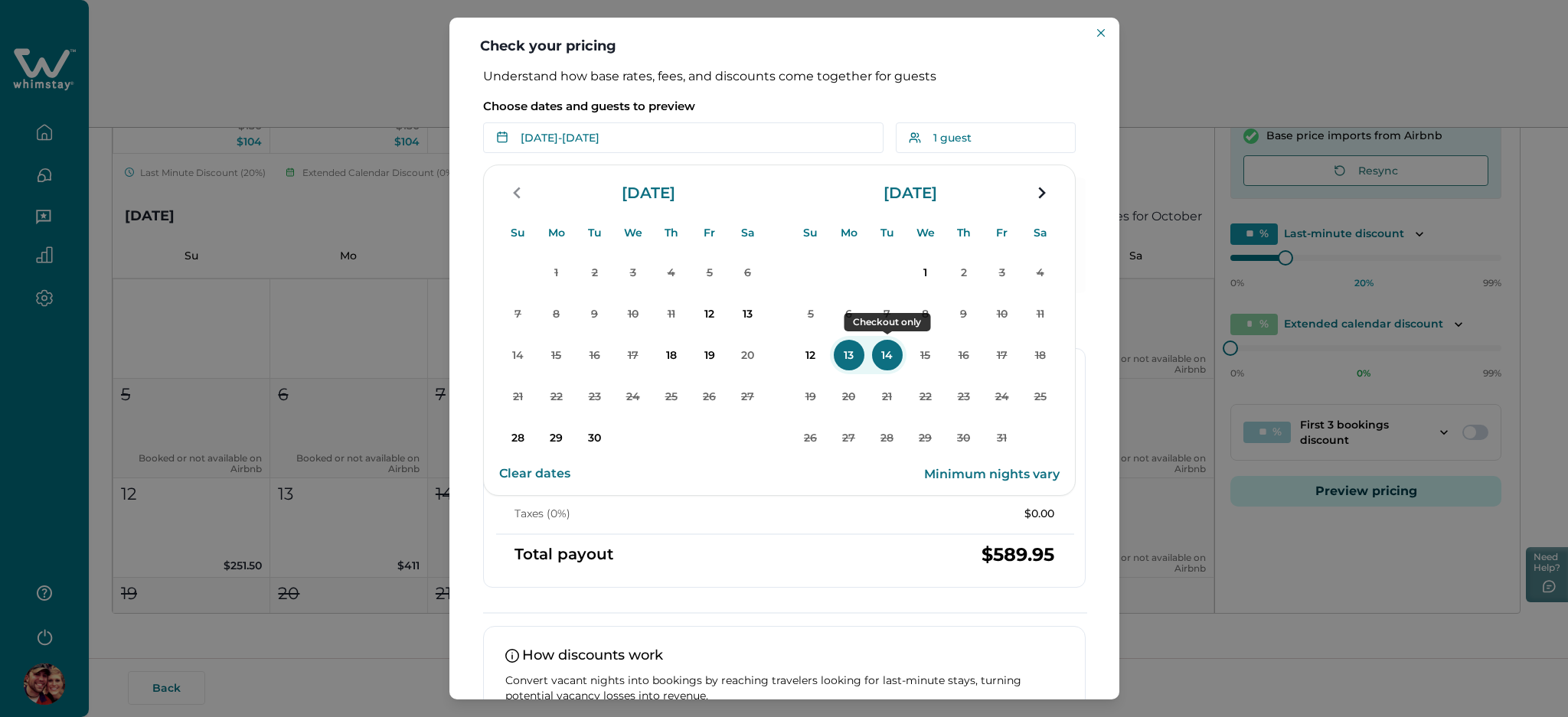
click at [884, 363] on p "14" at bounding box center [887, 355] width 31 height 31
click at [723, 313] on p "12" at bounding box center [710, 314] width 31 height 31
click at [812, 100] on p "Choose dates and guests to preview" at bounding box center [784, 106] width 603 height 15
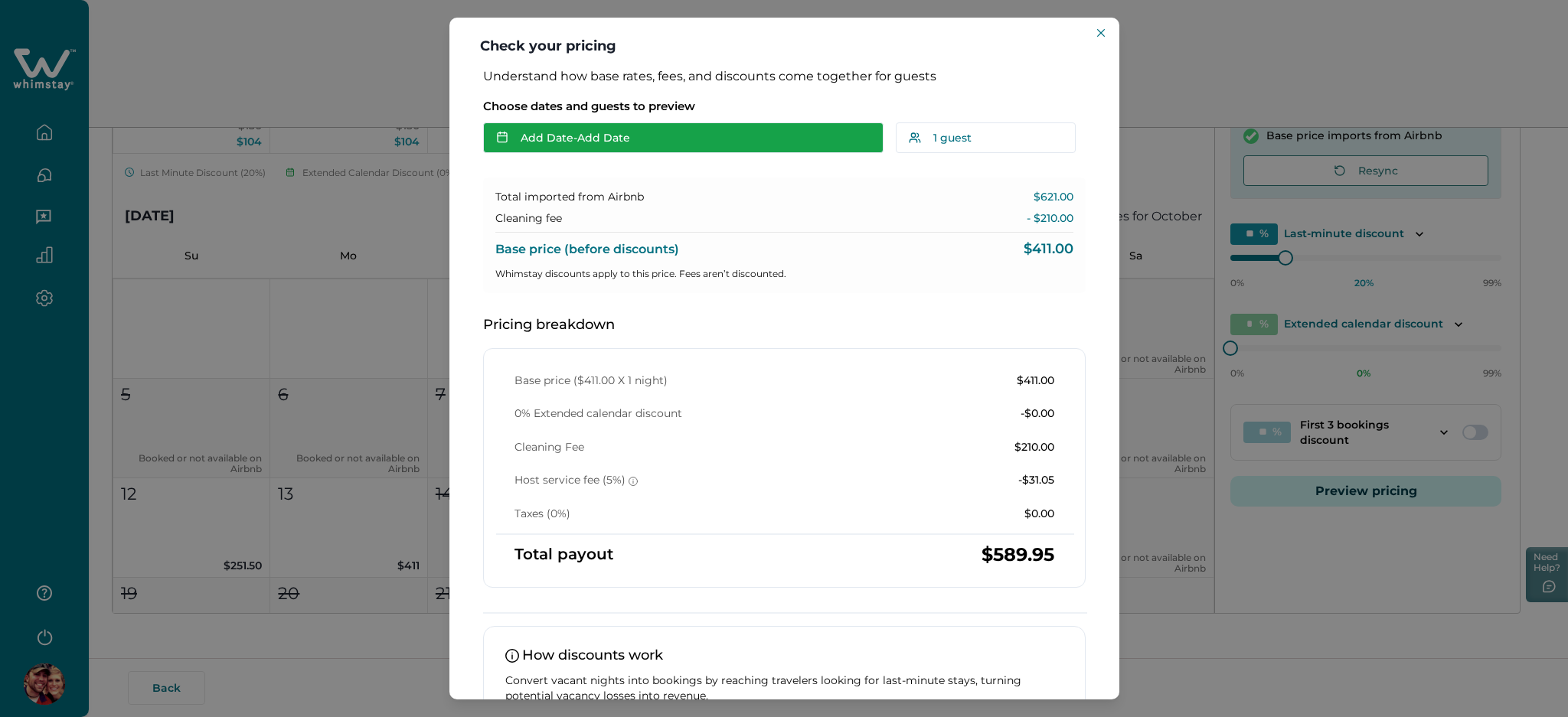
click at [715, 131] on button "Add Date - Add Date" at bounding box center [684, 138] width 401 height 31
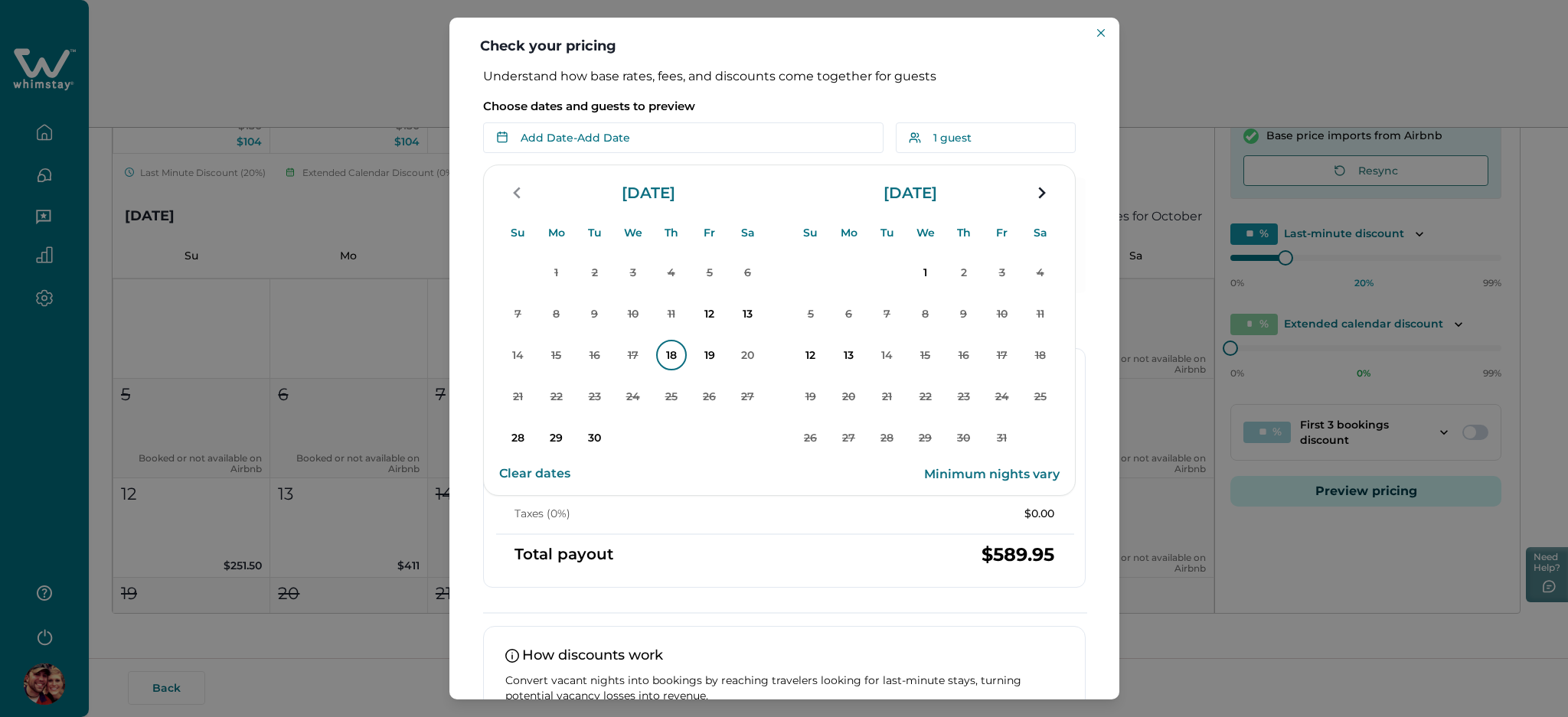
click at [666, 359] on p "18" at bounding box center [672, 355] width 31 height 31
click at [763, 97] on div "Choose dates and guests to preview Sep 18 - Su Mo Tu We Th Fr Sa Su Mo Tu We Th…" at bounding box center [784, 122] width 603 height 63
click at [708, 366] on p "19" at bounding box center [710, 355] width 31 height 31
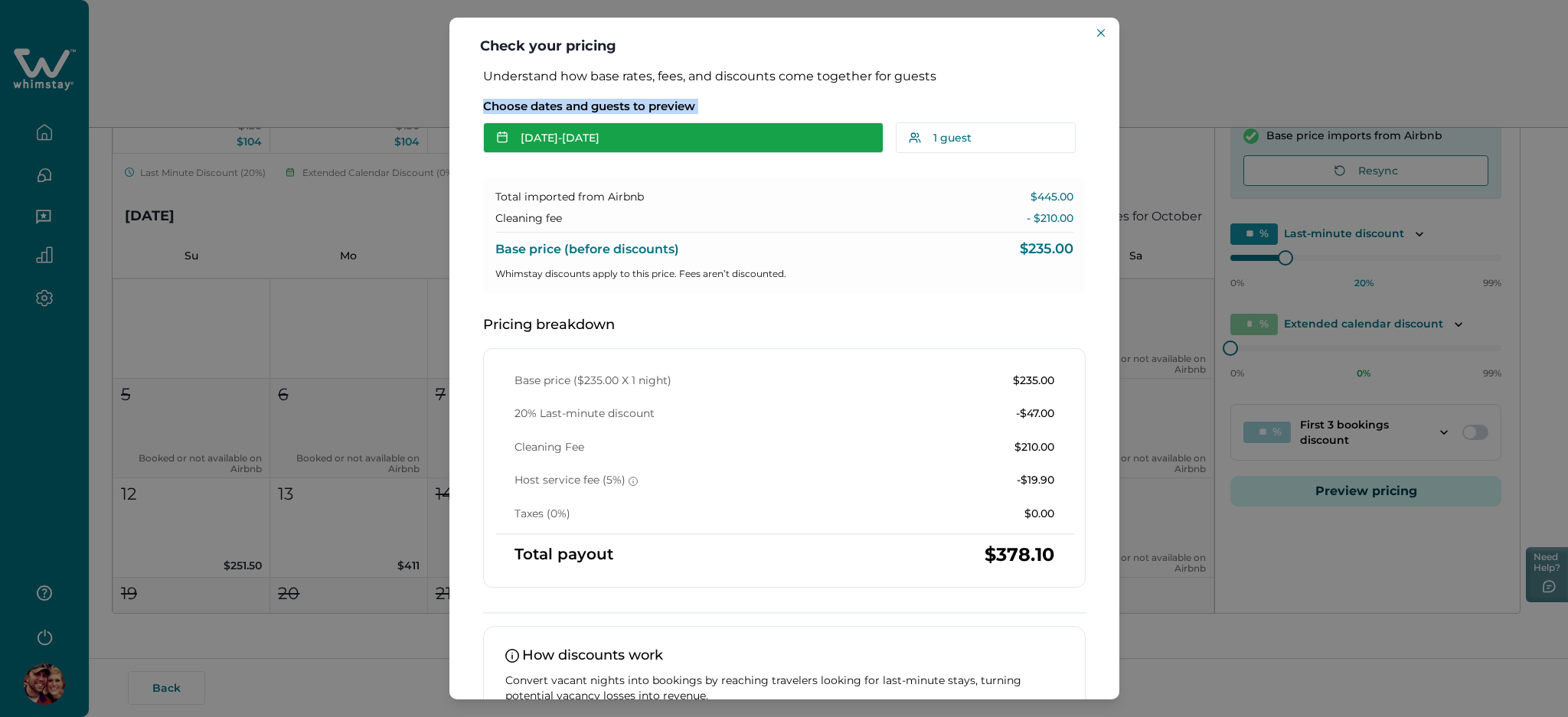
click at [712, 130] on button "Sep 18 - Sep 19" at bounding box center [684, 138] width 401 height 31
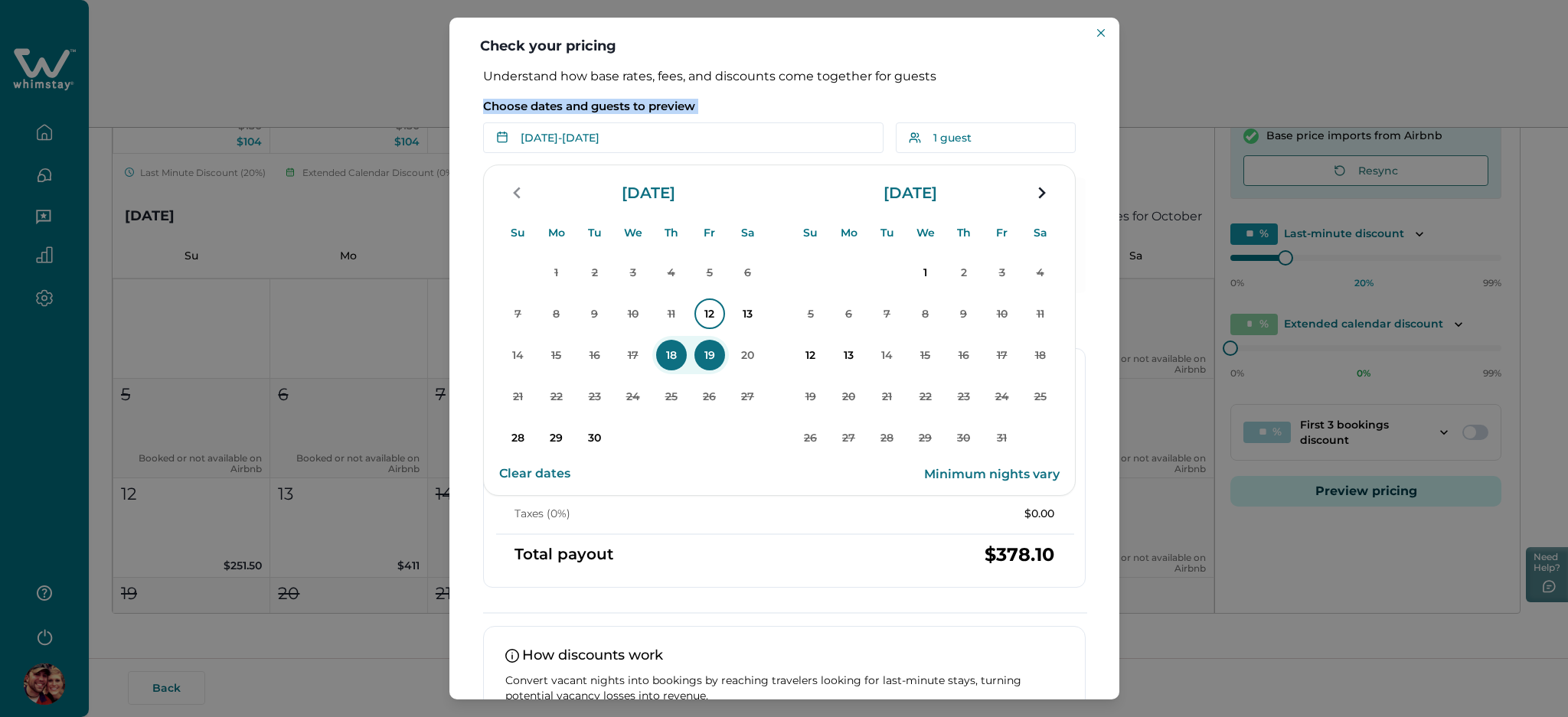
click at [714, 307] on p "12" at bounding box center [710, 314] width 31 height 31
click at [771, 100] on p "Choose dates and guests to preview" at bounding box center [784, 106] width 603 height 15
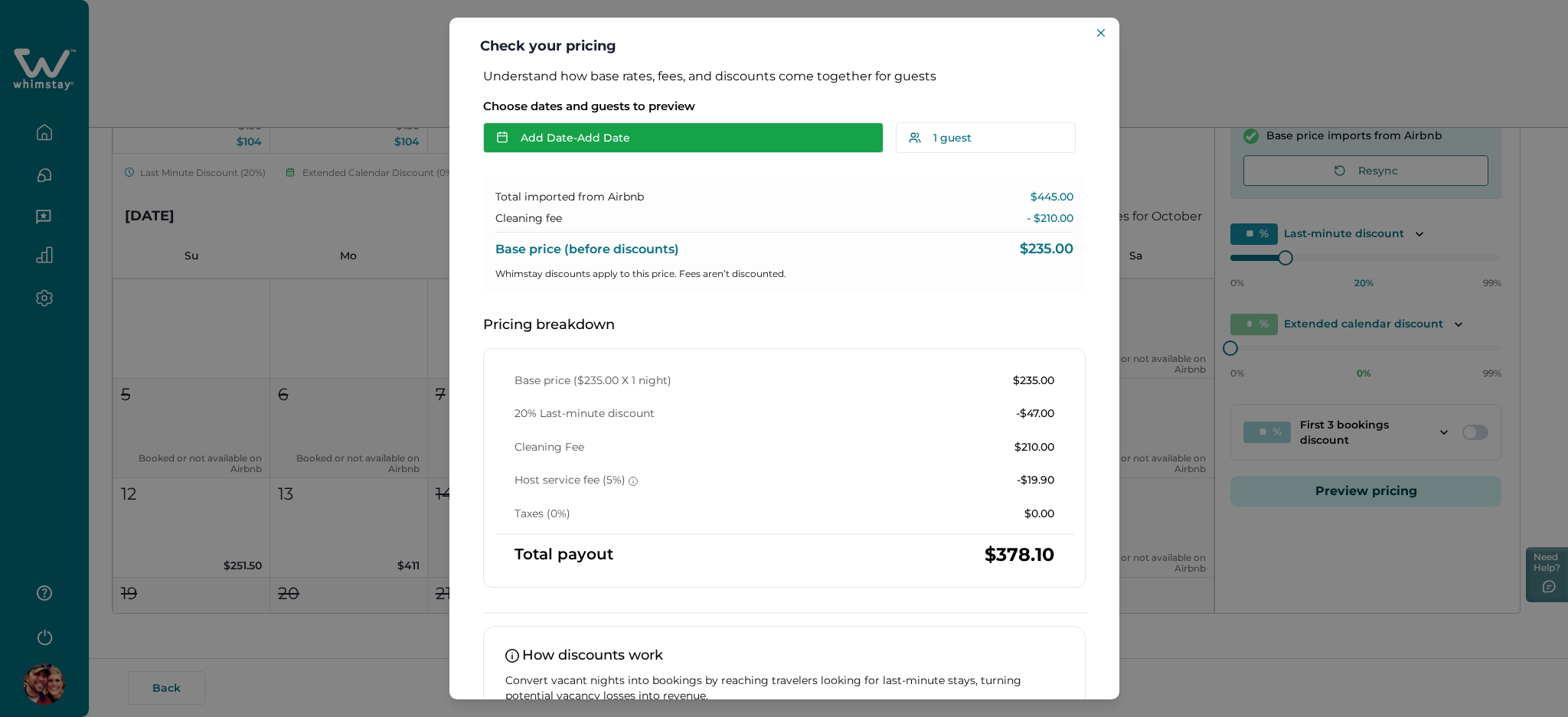
click at [707, 134] on button "Add Date - Add Date" at bounding box center [684, 138] width 401 height 31
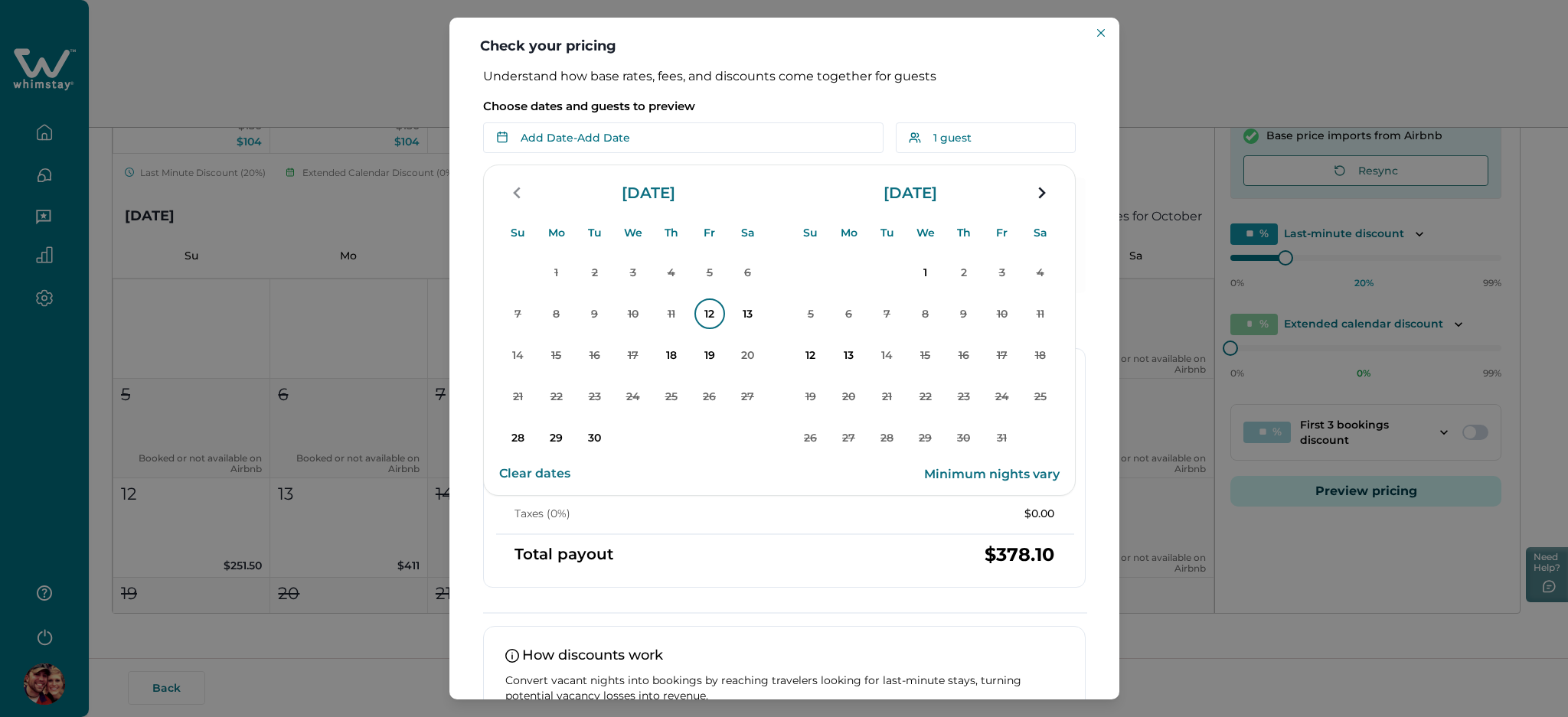
click at [708, 320] on p "12" at bounding box center [710, 314] width 31 height 31
click at [727, 102] on p "Choose dates and guests to preview" at bounding box center [784, 106] width 603 height 15
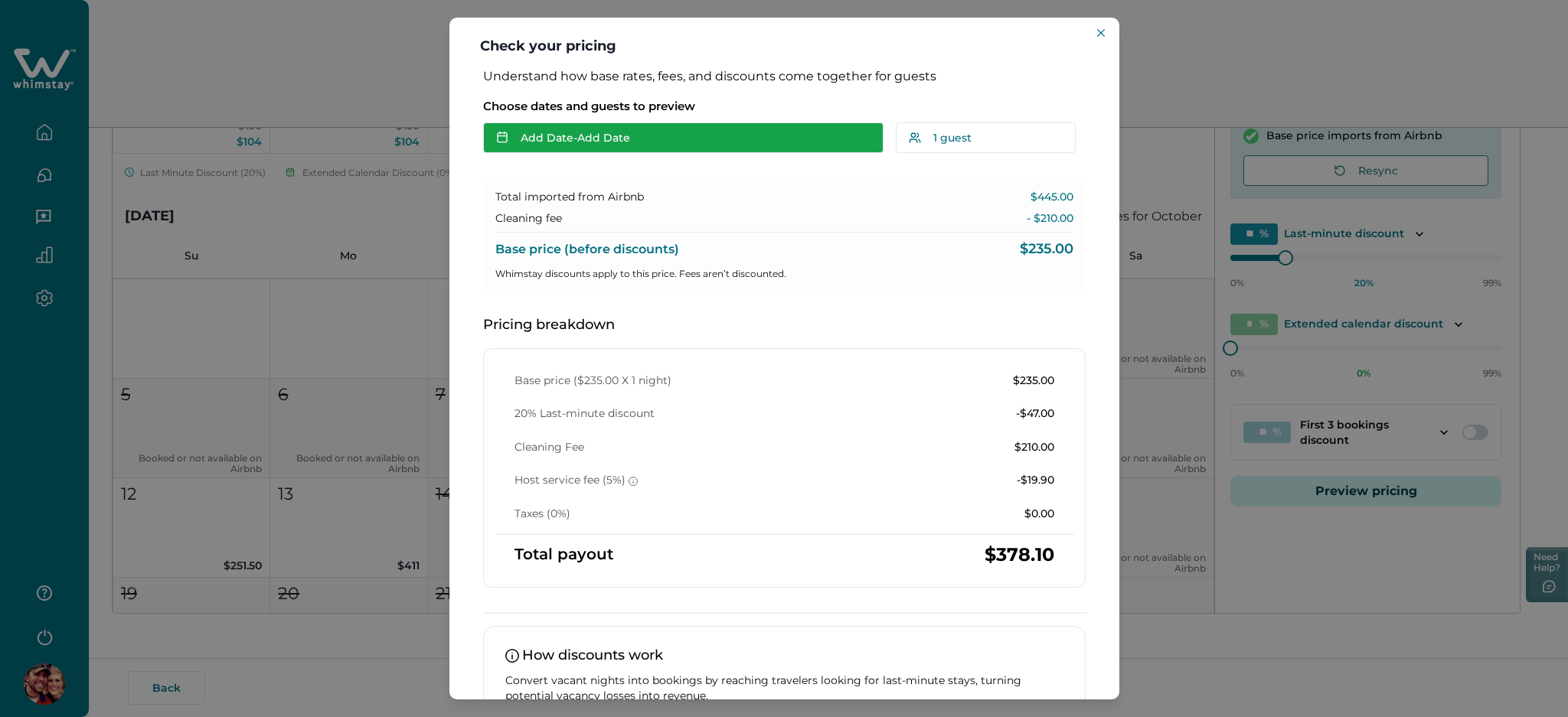
click at [732, 127] on button "Add Date - Add Date" at bounding box center [684, 138] width 401 height 31
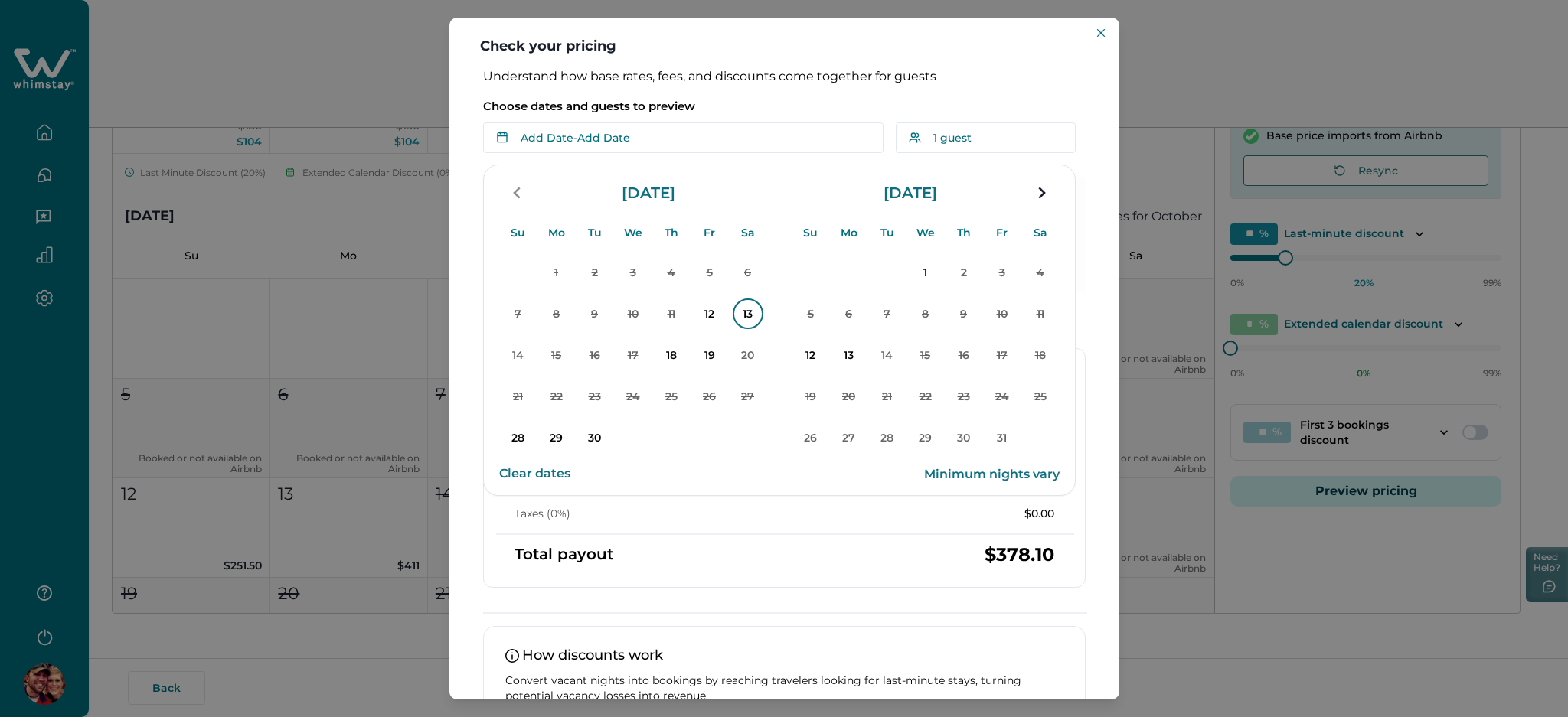
click at [747, 323] on p "13" at bounding box center [748, 314] width 31 height 31
click at [755, 104] on p "Choose dates and guests to preview" at bounding box center [784, 106] width 603 height 15
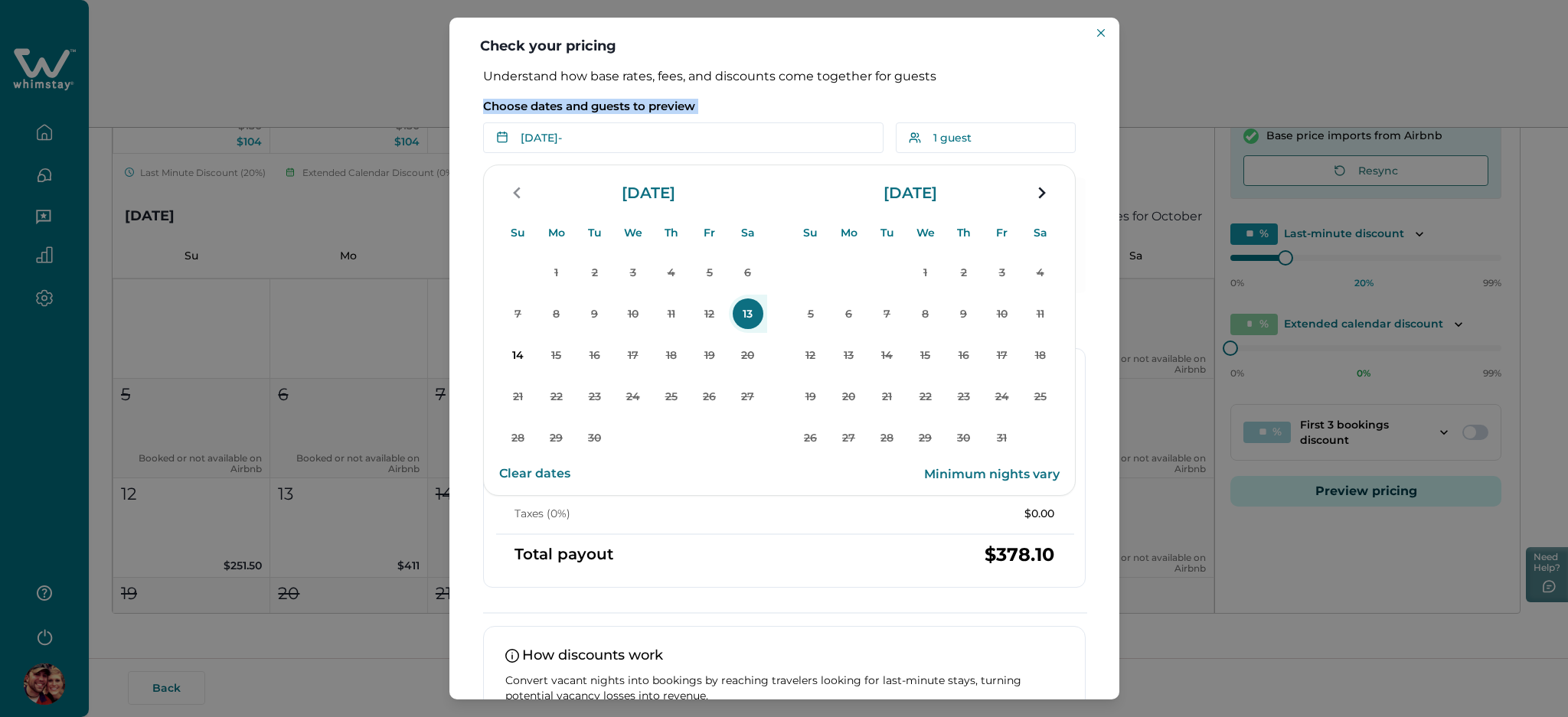
click at [755, 104] on p "Choose dates and guests to preview" at bounding box center [784, 106] width 603 height 15
click at [797, 36] on header "Check your pricing" at bounding box center [784, 43] width 670 height 51
click at [963, 67] on header "Check your pricing" at bounding box center [784, 43] width 670 height 51
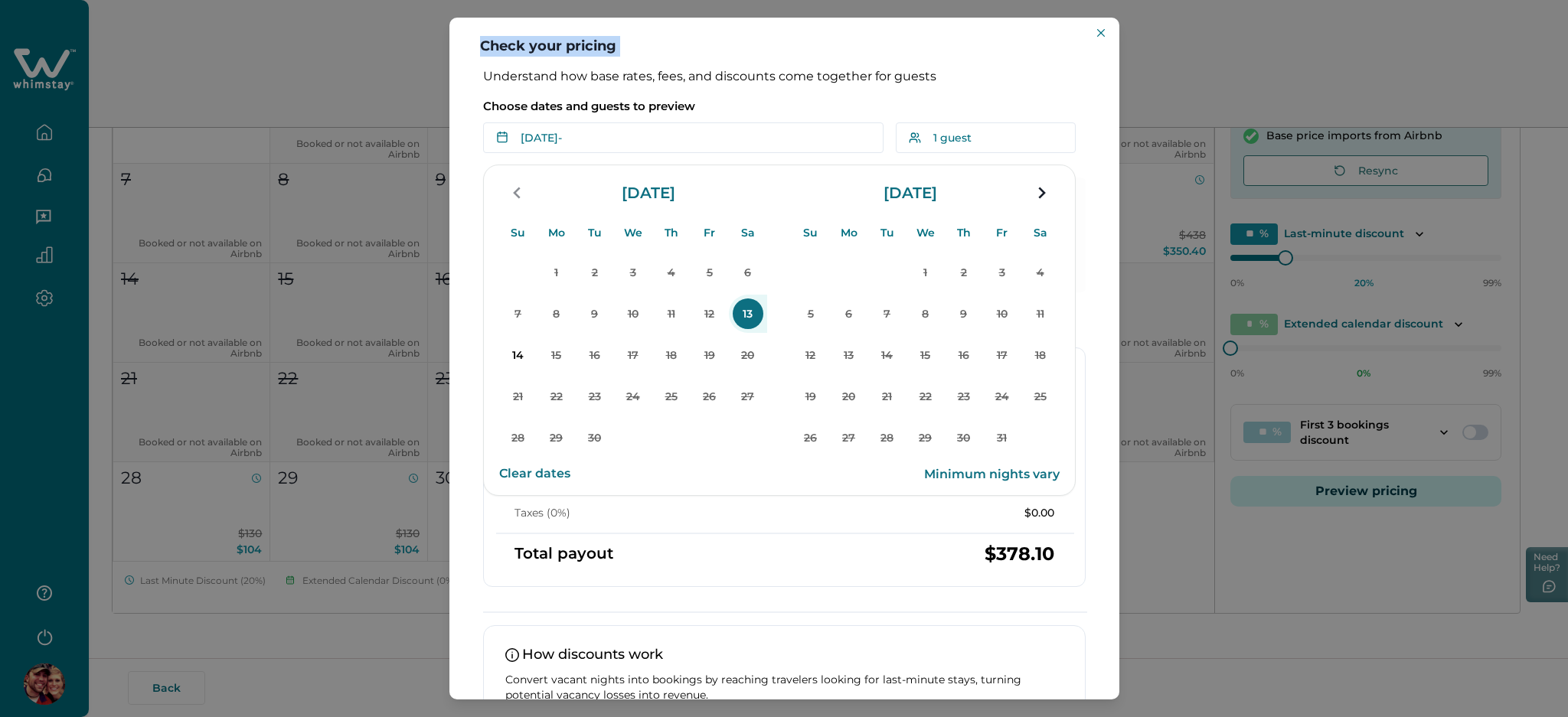
scroll to position [408, 0]
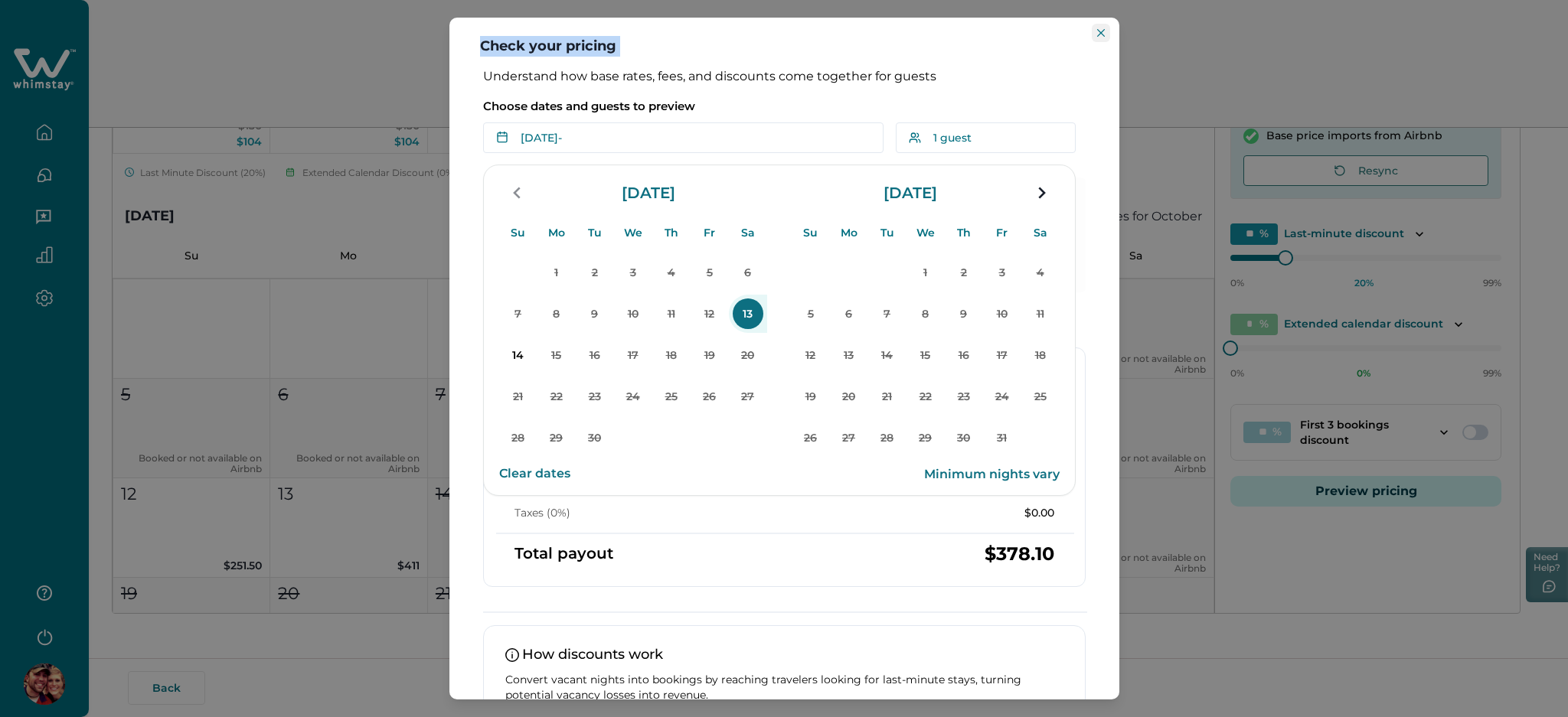
click at [1098, 30] on icon "Close" at bounding box center [1101, 32] width 7 height 7
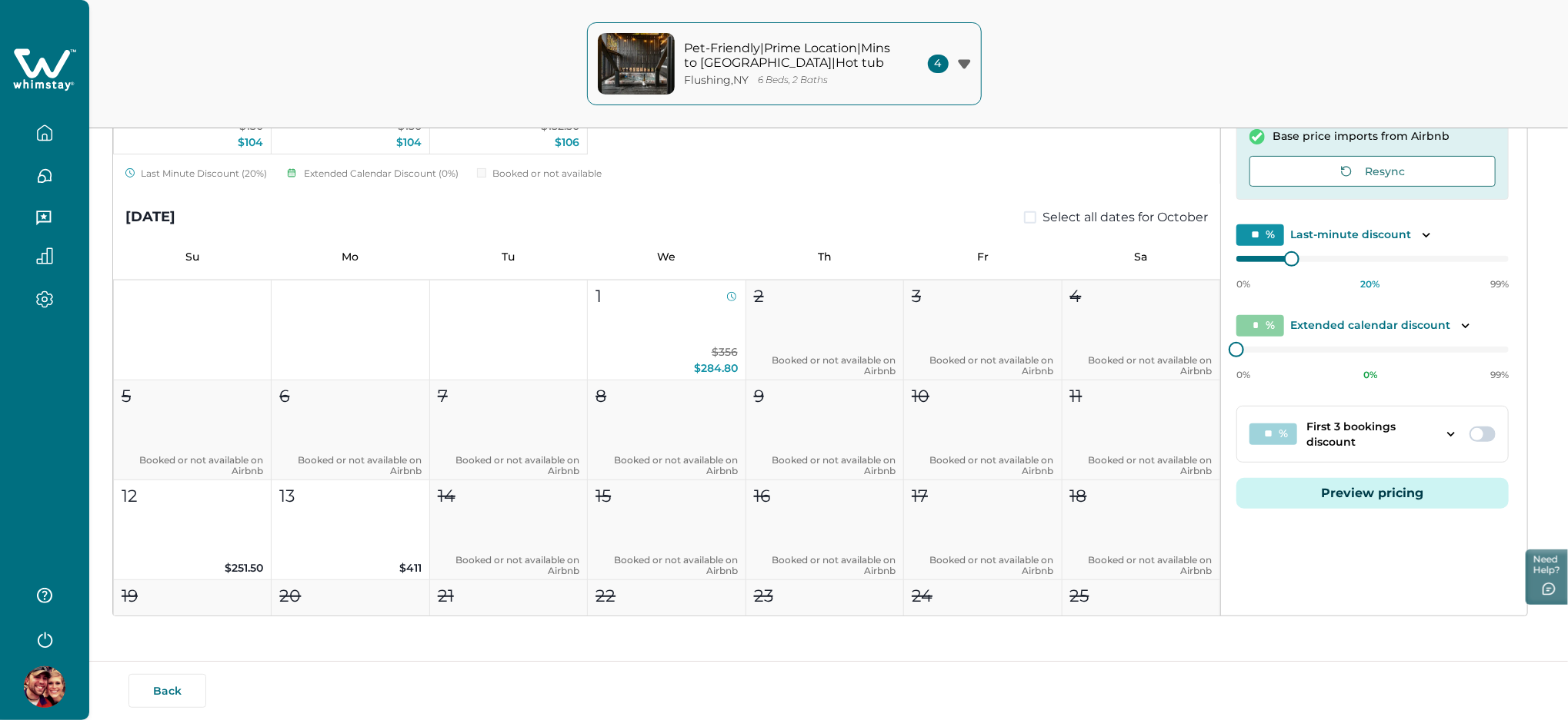
click at [1376, 487] on button "Preview pricing" at bounding box center [1372, 494] width 272 height 31
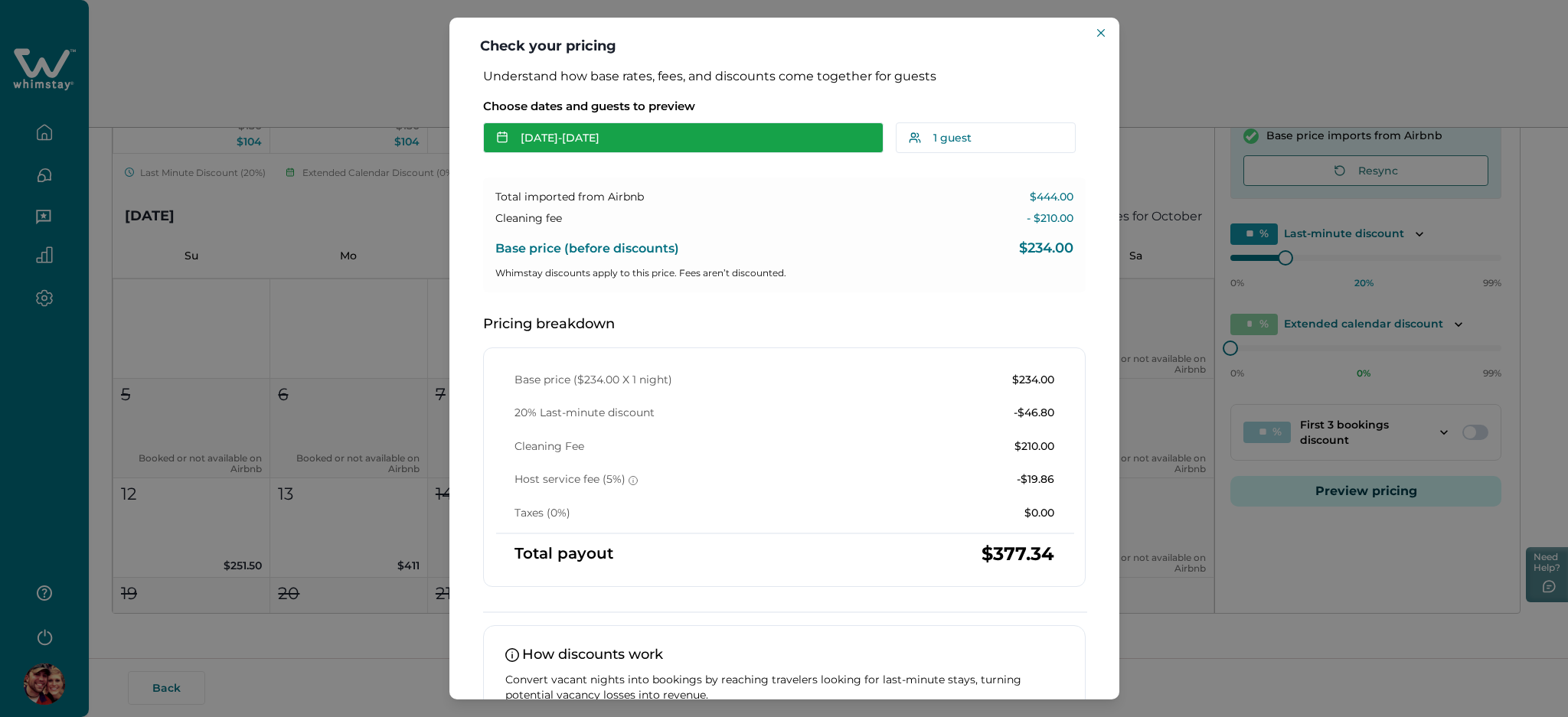
click at [608, 144] on button "[DATE] - [DATE]" at bounding box center [684, 138] width 401 height 31
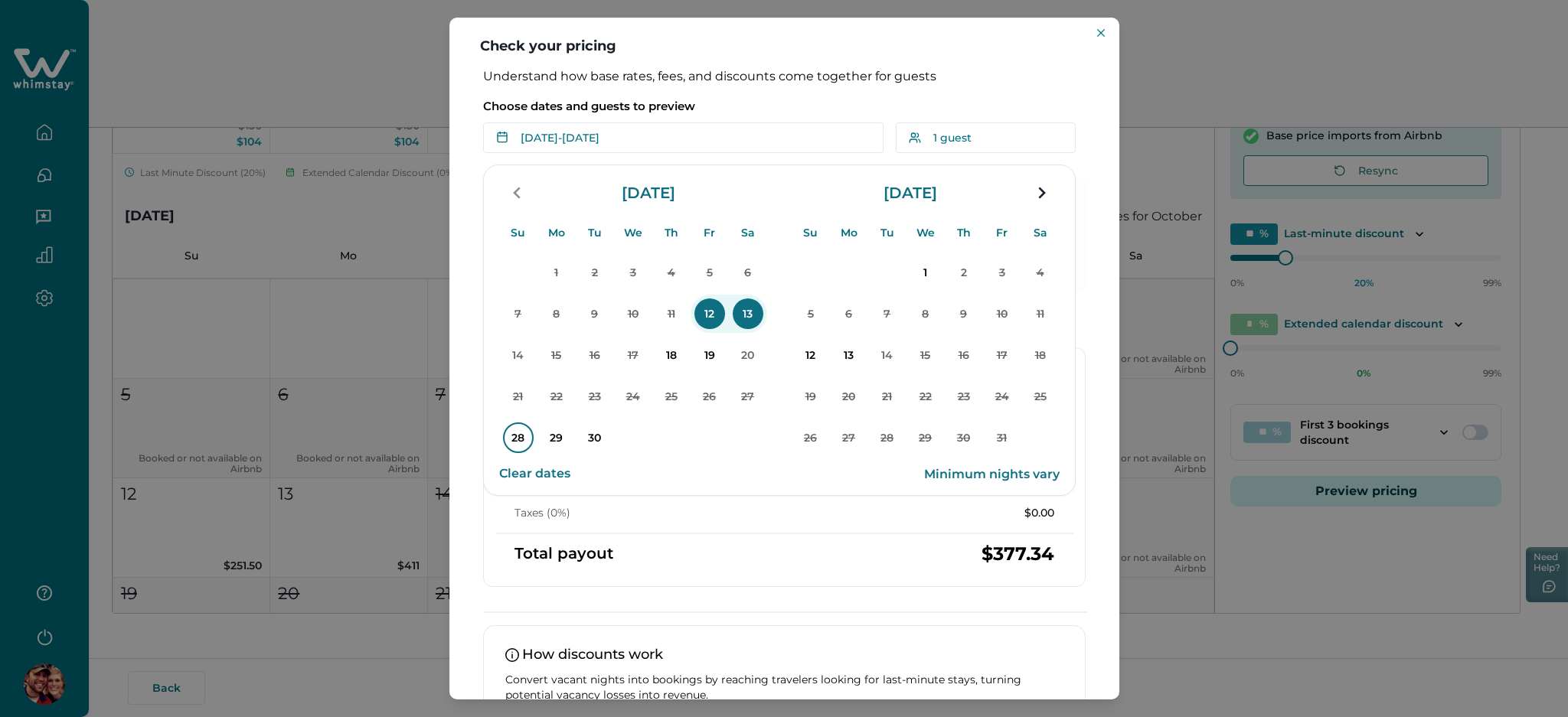
click at [522, 437] on p "28" at bounding box center [518, 438] width 31 height 31
click at [751, 102] on p "Choose dates and guests to preview" at bounding box center [784, 106] width 603 height 15
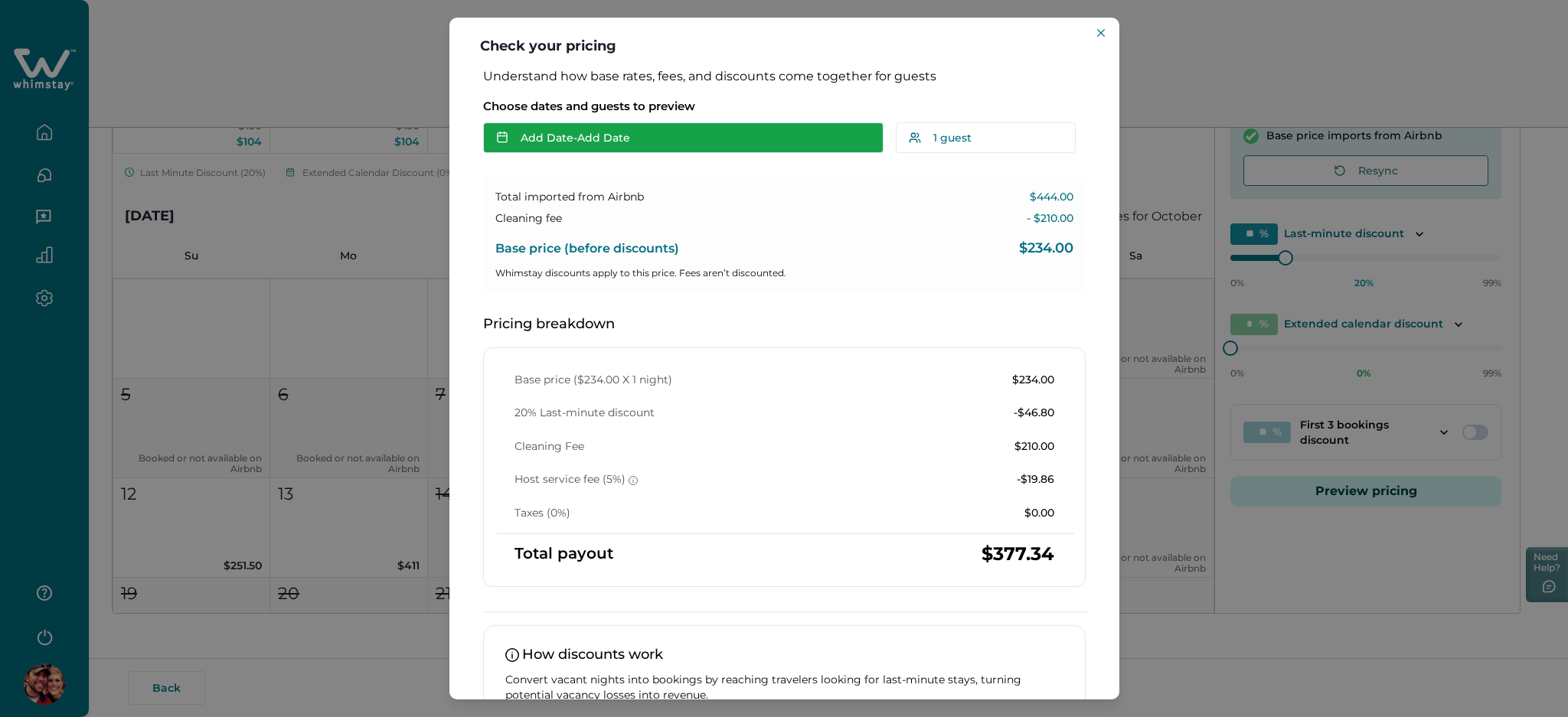
click at [689, 131] on button "Add Date - Add Date" at bounding box center [684, 138] width 401 height 31
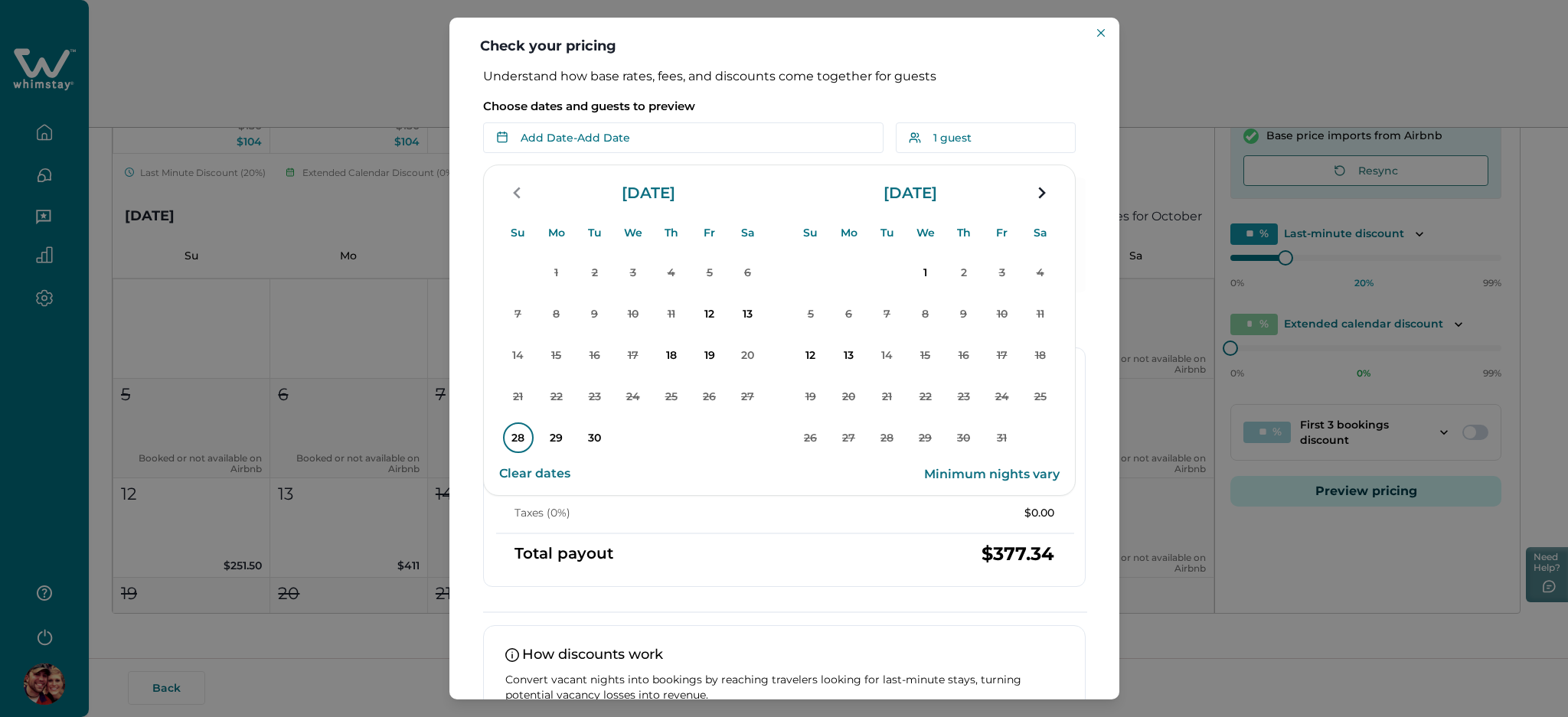
click at [516, 434] on p "28" at bounding box center [518, 438] width 31 height 31
click at [738, 110] on p "Choose dates and guests to preview" at bounding box center [784, 106] width 603 height 15
click at [786, 93] on div "Choose dates and guests to preview Sep 28 - Su Mo Tu We Th Fr Sa Su Mo Tu We Th…" at bounding box center [784, 122] width 603 height 63
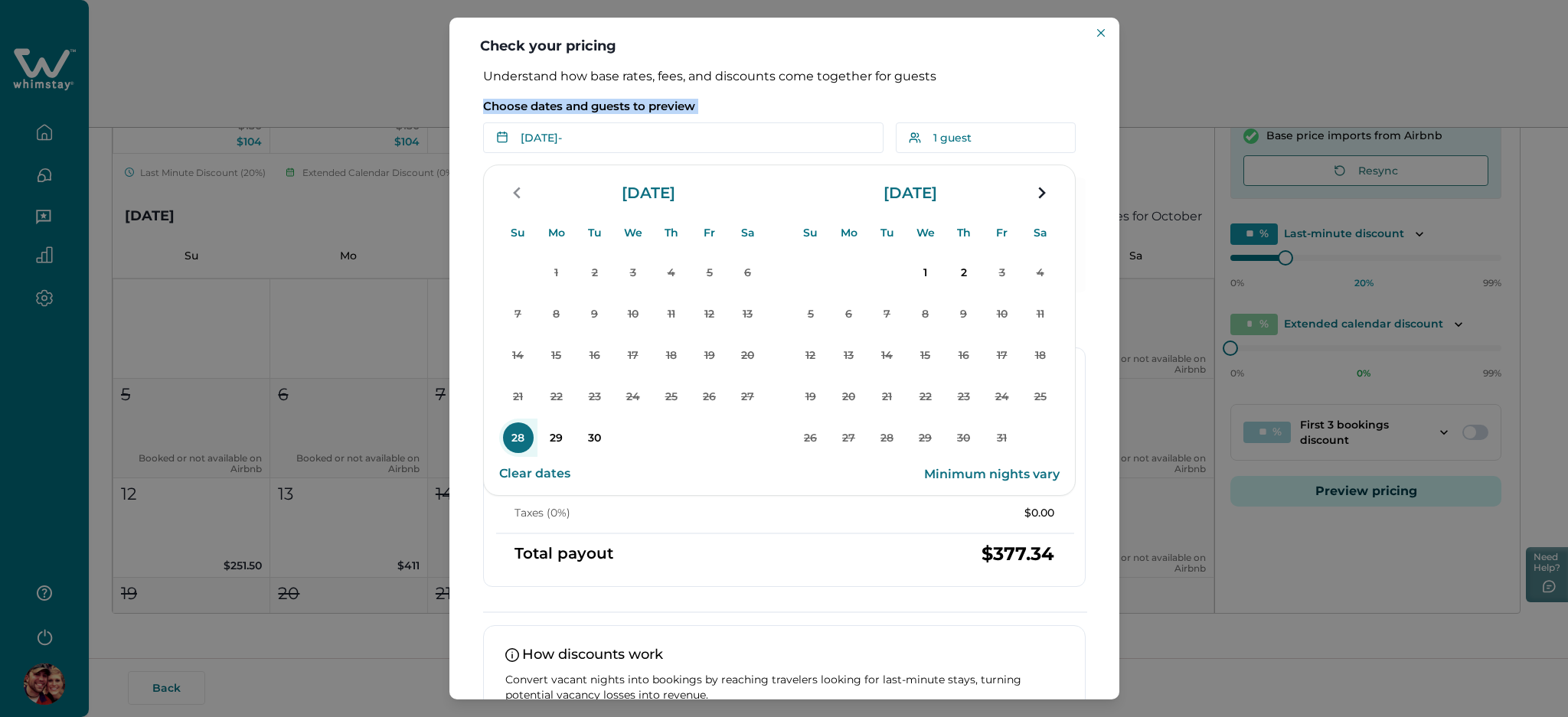
click at [786, 93] on div "Choose dates and guests to preview Sep 28 - Su Mo Tu We Th Fr Sa Su Mo Tu We Th…" at bounding box center [784, 122] width 603 height 63
click at [783, 45] on header "Check your pricing" at bounding box center [784, 43] width 670 height 51
click at [1014, 38] on header "Check your pricing" at bounding box center [784, 43] width 670 height 51
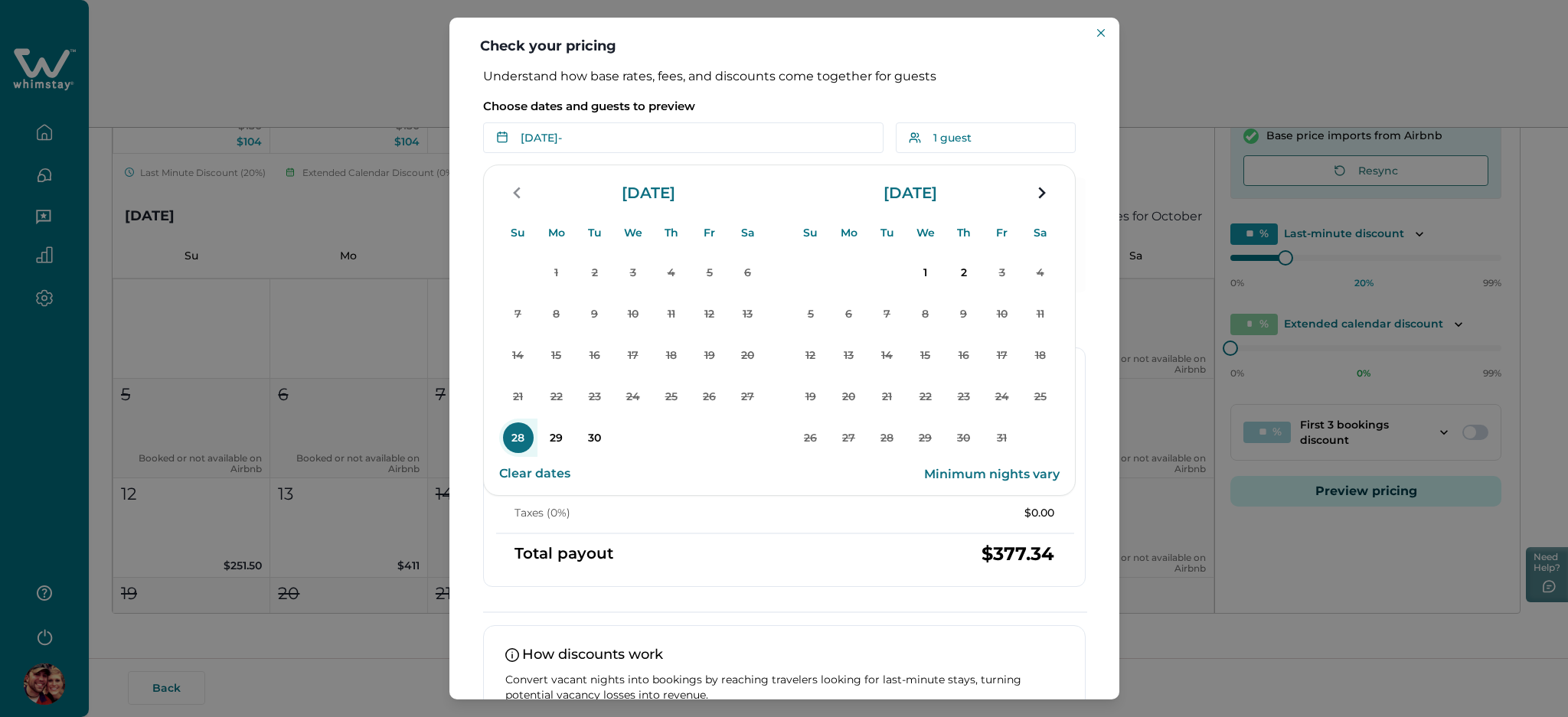
click at [1029, 81] on p "Understand how base rates, fees, and discounts come together for guests" at bounding box center [784, 76] width 603 height 15
click at [1029, 83] on p "Understand how base rates, fees, and discounts come together for guests" at bounding box center [784, 76] width 603 height 15
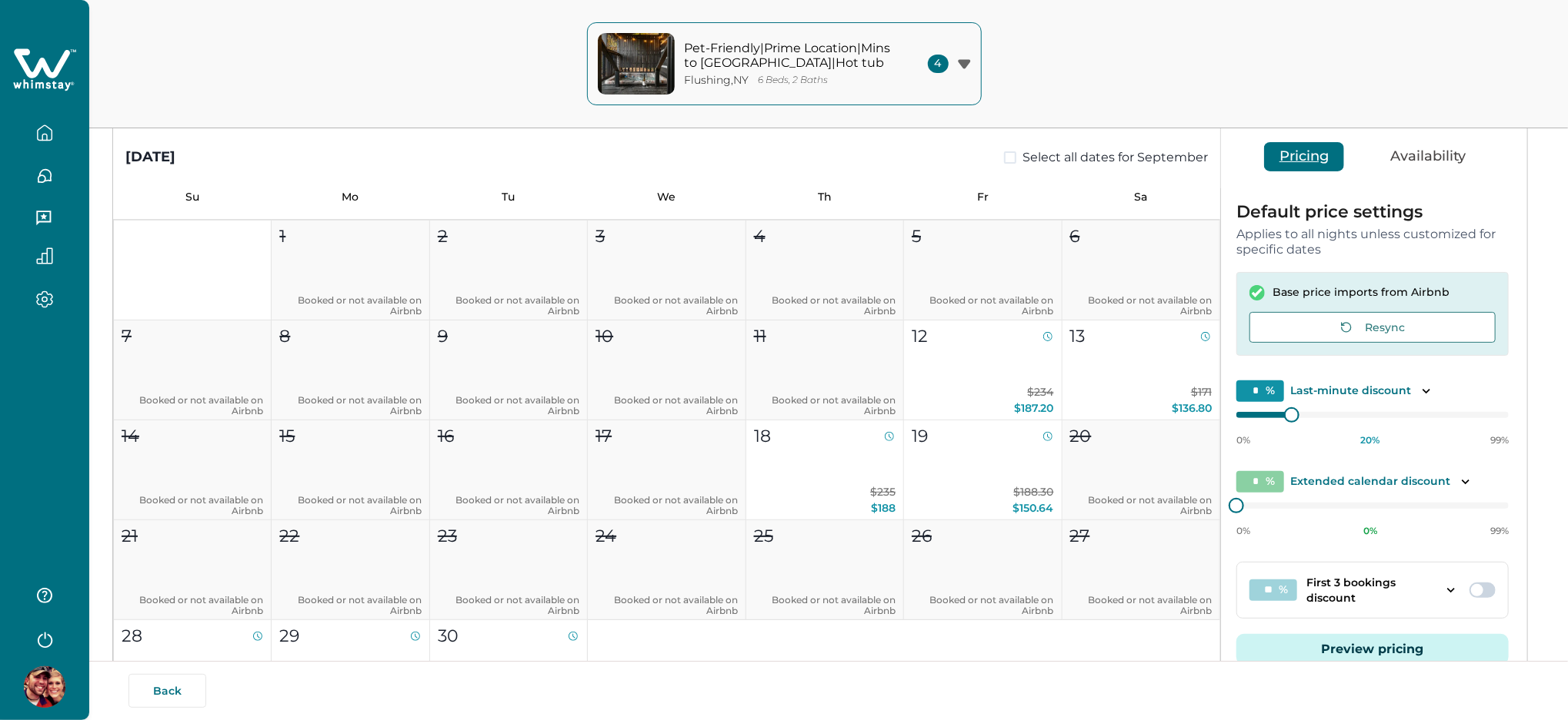
type input "**"
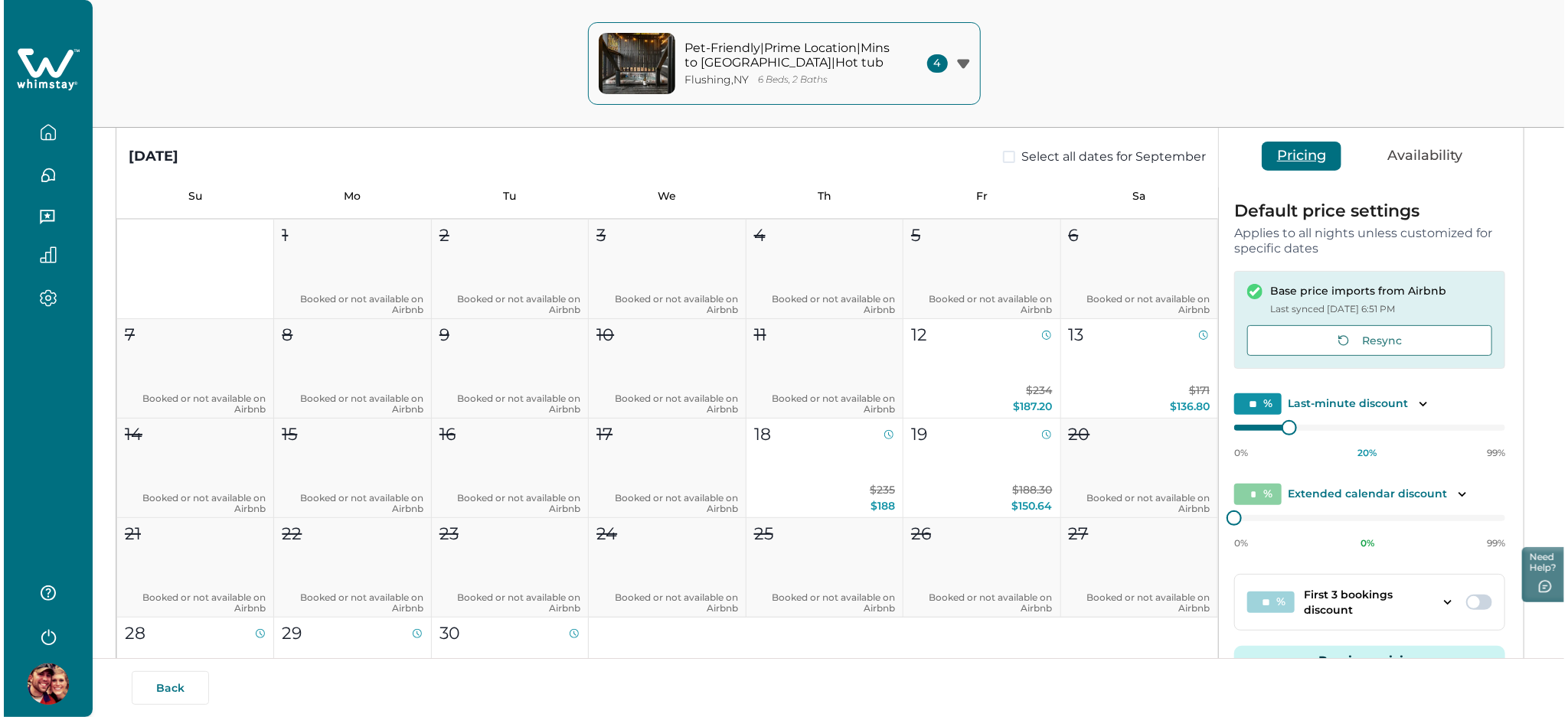
scroll to position [292, 0]
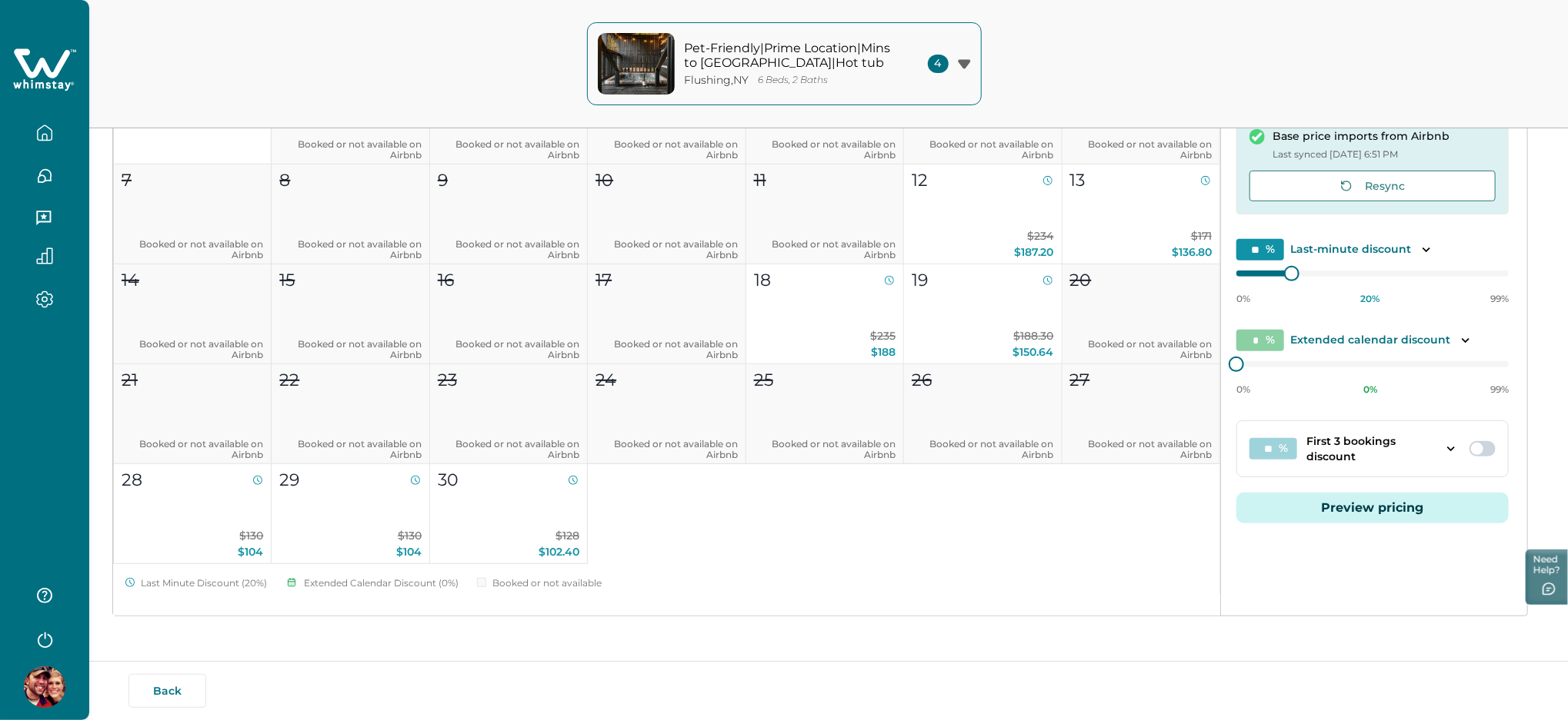
click at [1297, 511] on button "Preview pricing" at bounding box center [1372, 508] width 272 height 31
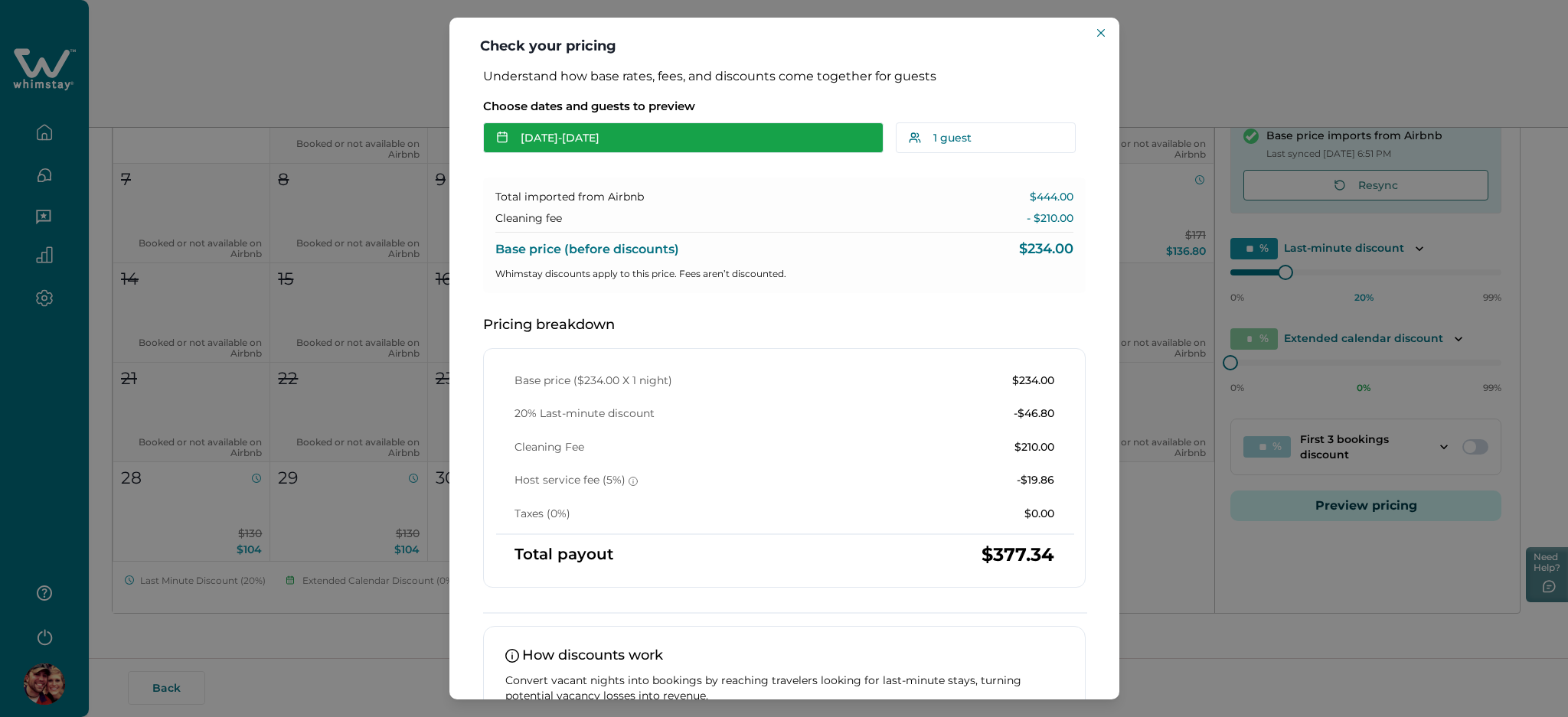
click at [569, 122] on button "[DATE] - [DATE]" at bounding box center [684, 138] width 401 height 31
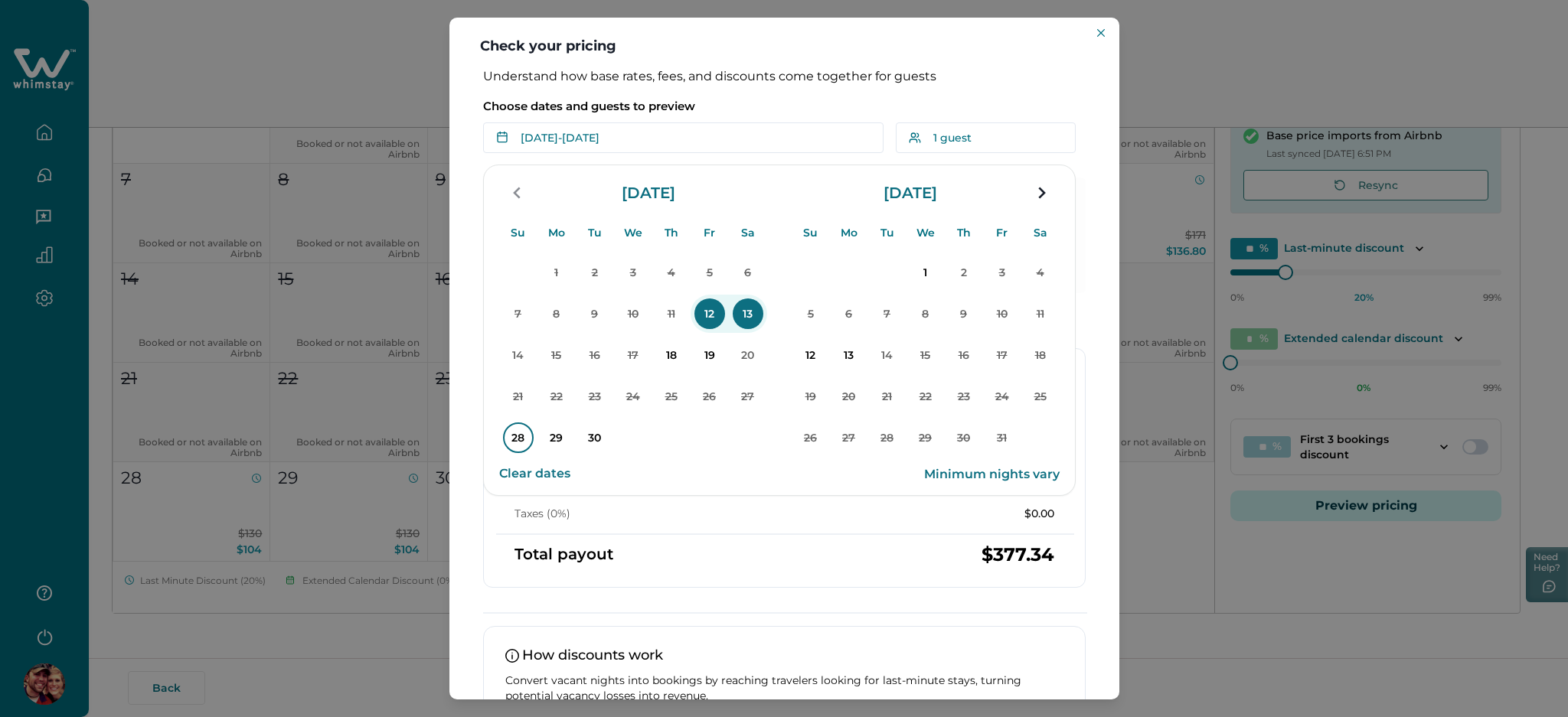
click at [518, 438] on p "28" at bounding box center [518, 438] width 31 height 31
click at [973, 270] on p "2" at bounding box center [964, 273] width 31 height 31
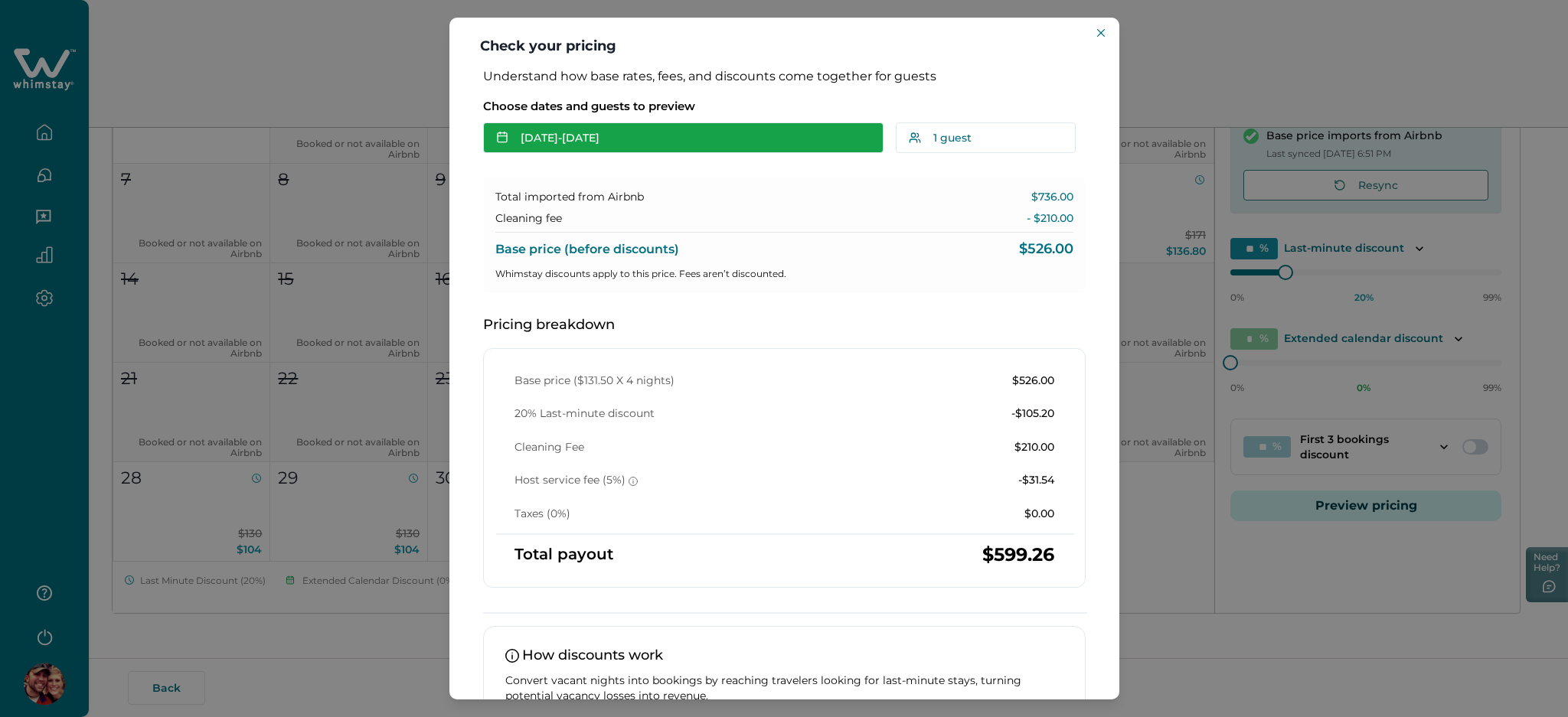
click at [665, 131] on button "[DATE] - [DATE]" at bounding box center [684, 138] width 401 height 31
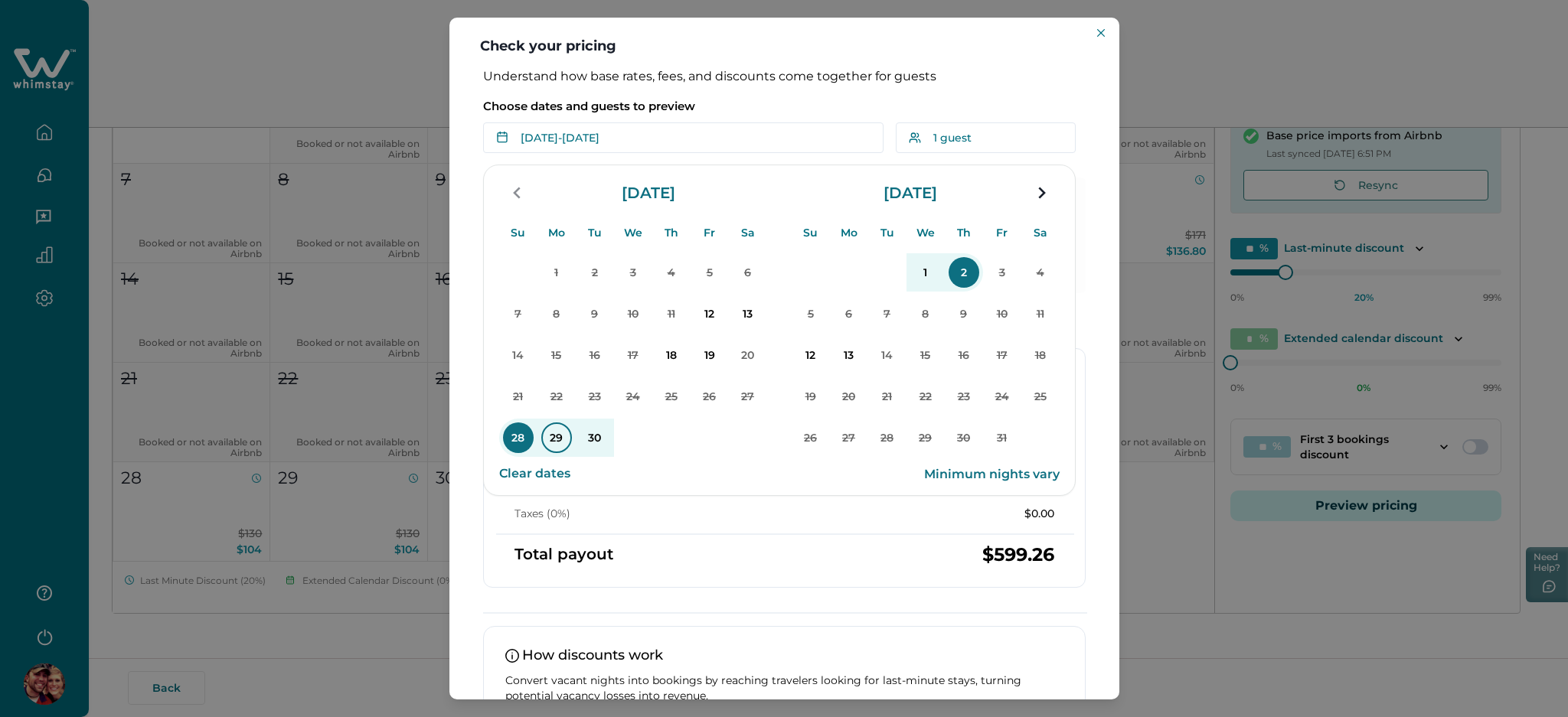
click at [544, 440] on p "29" at bounding box center [556, 438] width 31 height 31
